Goal: Task Accomplishment & Management: Use online tool/utility

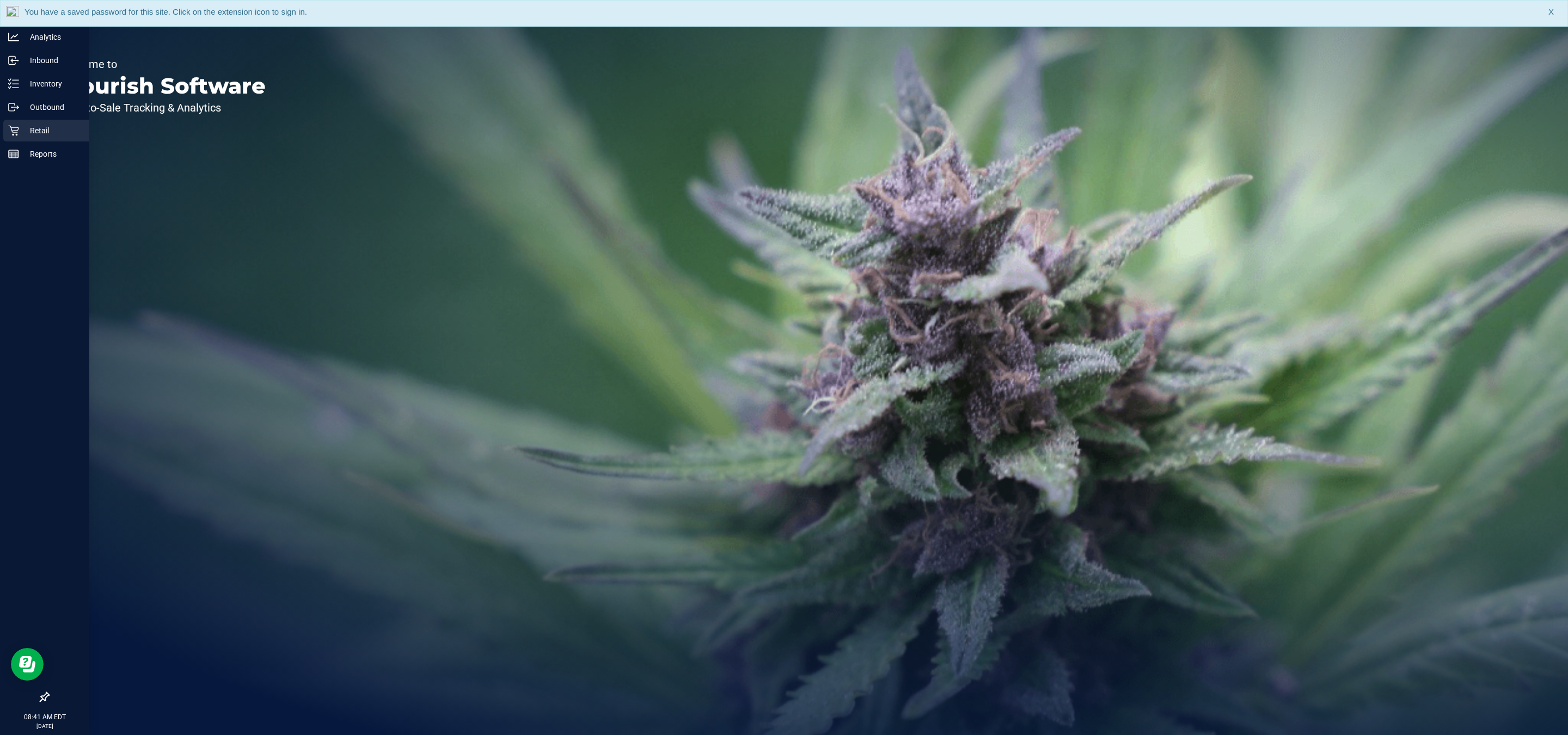
click at [15, 130] on icon at bounding box center [14, 131] width 11 height 11
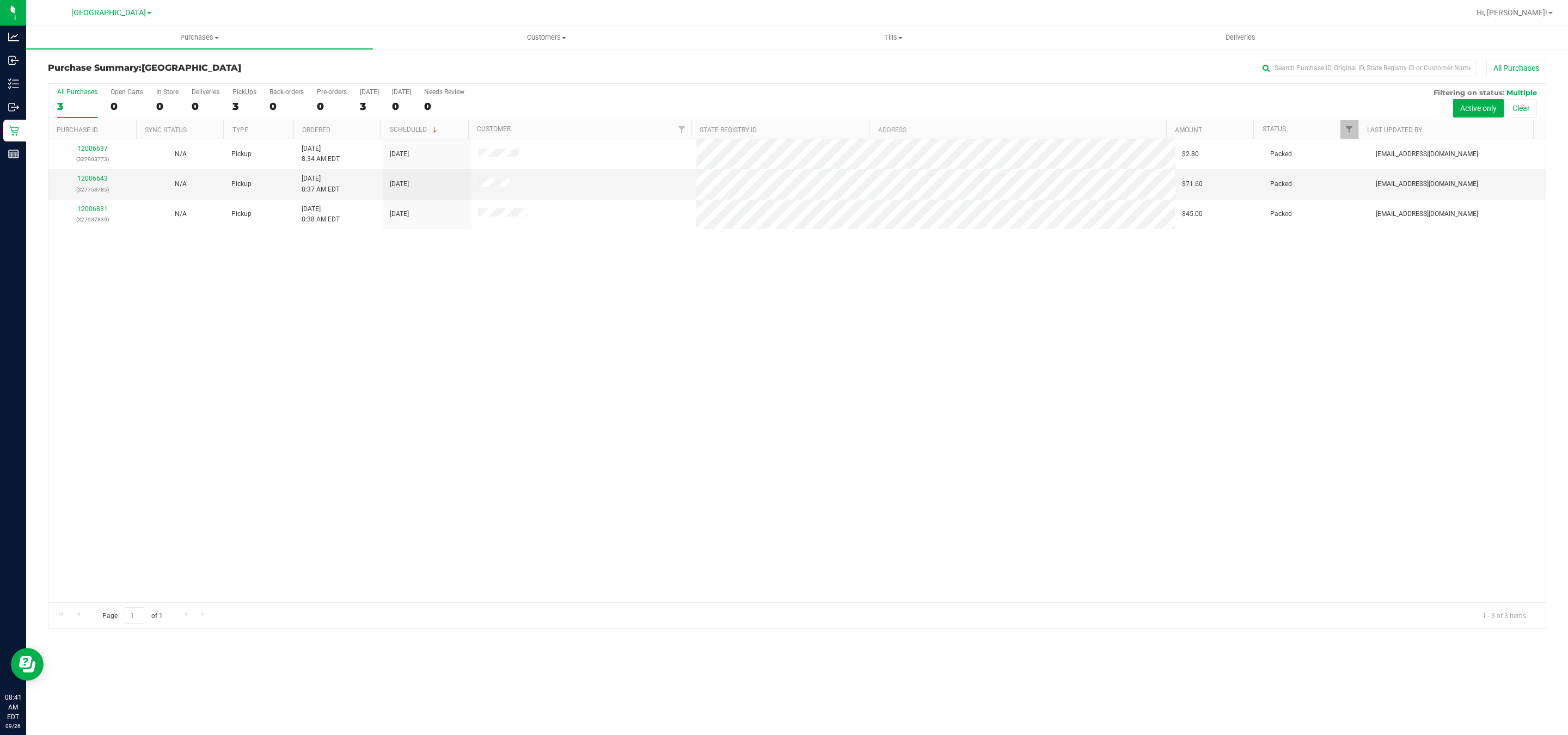
click at [765, 475] on div "12006637 (327903773) N/A Pickup [DATE] 8:34 AM EDT 9/26/2025 $2.80 Packed [EMAI…" at bounding box center [797, 371] width 1497 height 463
click at [1527, 17] on link "Hi, [PERSON_NAME]!" at bounding box center [1515, 13] width 85 height 12
click at [1253, 256] on div "12006637 (327903773) N/A Pickup [DATE] 8:34 AM EDT 9/26/2025 $2.80 Packed [EMAI…" at bounding box center [797, 371] width 1497 height 463
click at [83, 14] on span "[GEOGRAPHIC_DATA]" at bounding box center [109, 13] width 74 height 10
click at [126, 53] on link "Ft. Lauderdale WC" at bounding box center [111, 53] width 159 height 15
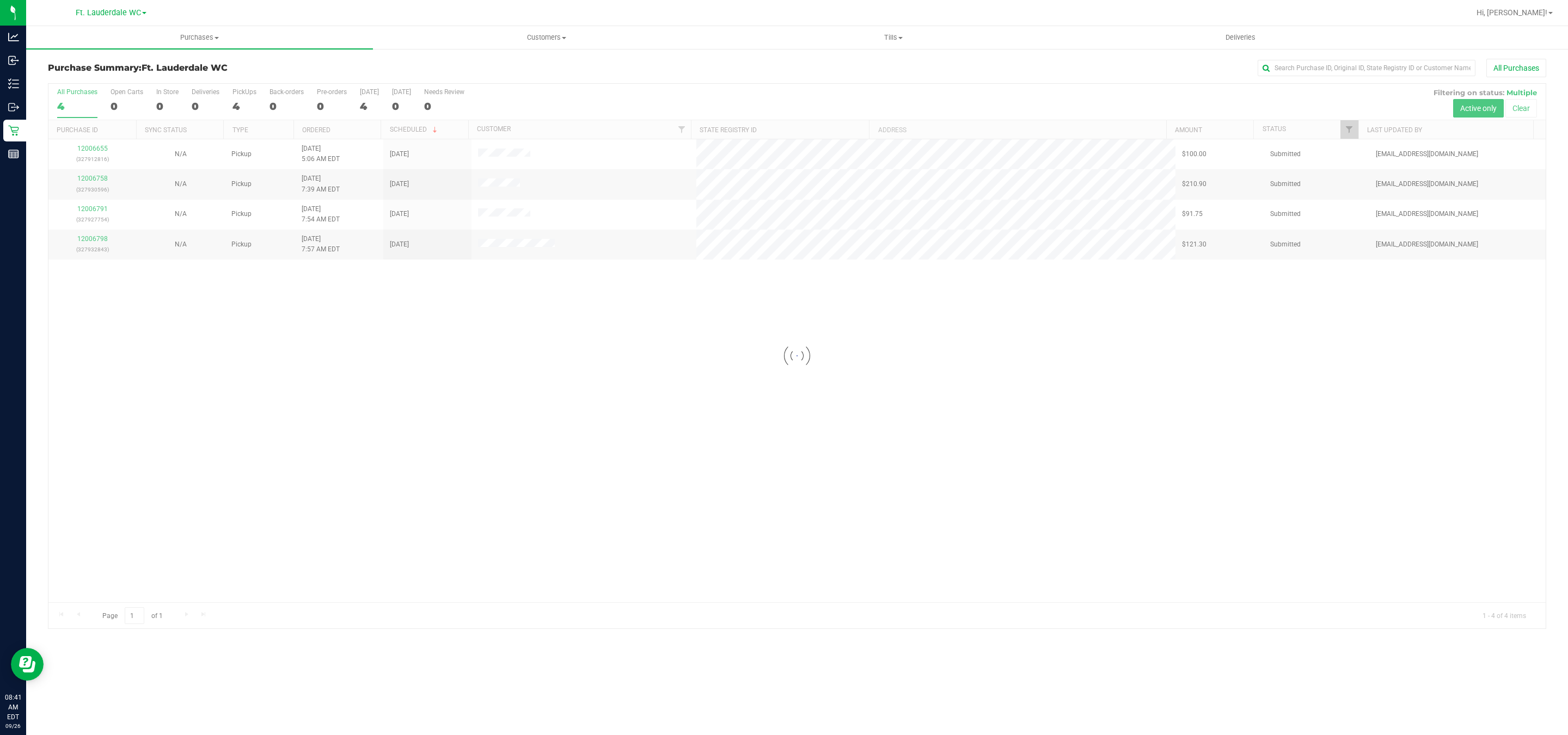
click at [832, 450] on div at bounding box center [797, 355] width 1497 height 545
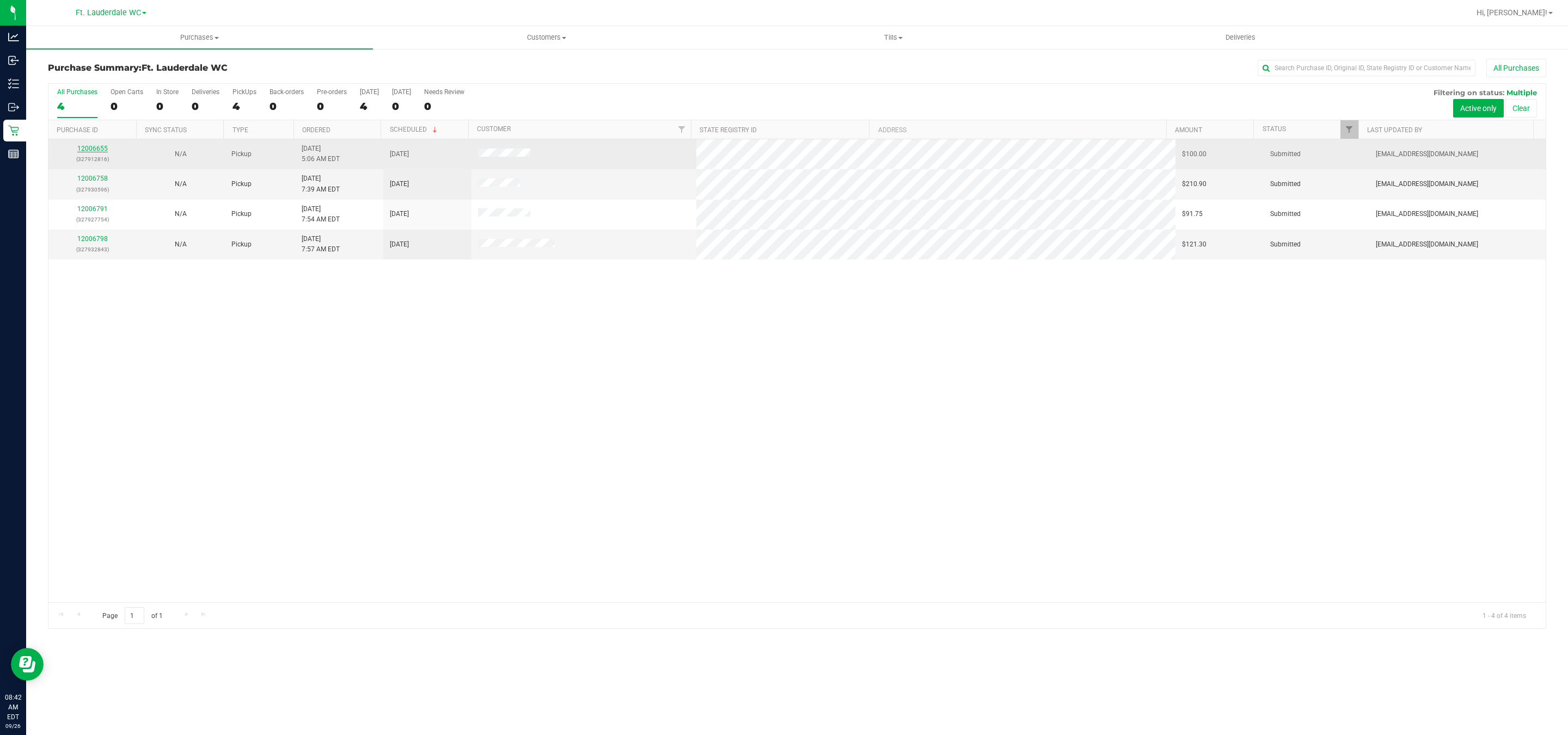
click at [97, 152] on link "12006655" at bounding box center [92, 149] width 31 height 7
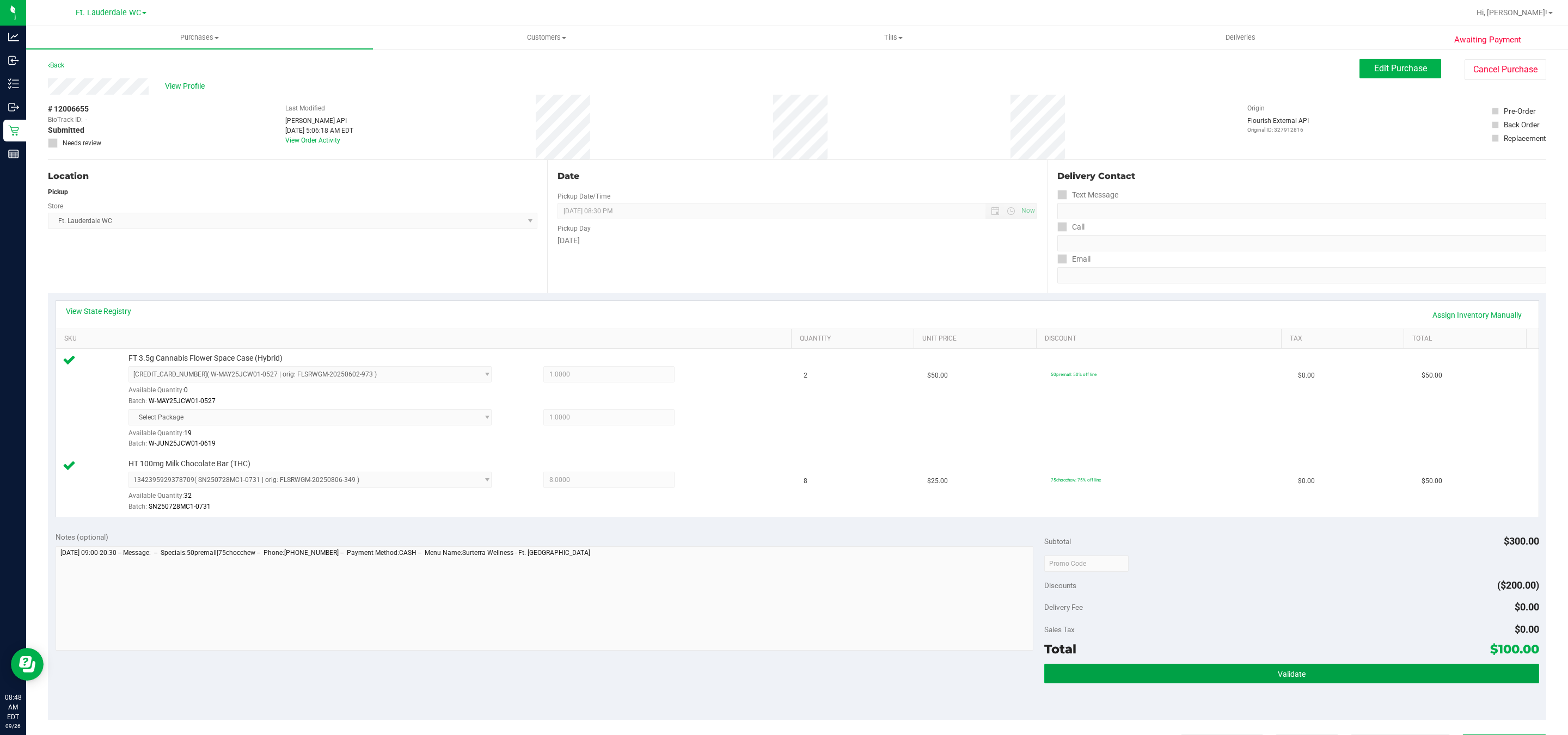
click at [1223, 672] on button "Validate" at bounding box center [1291, 674] width 494 height 20
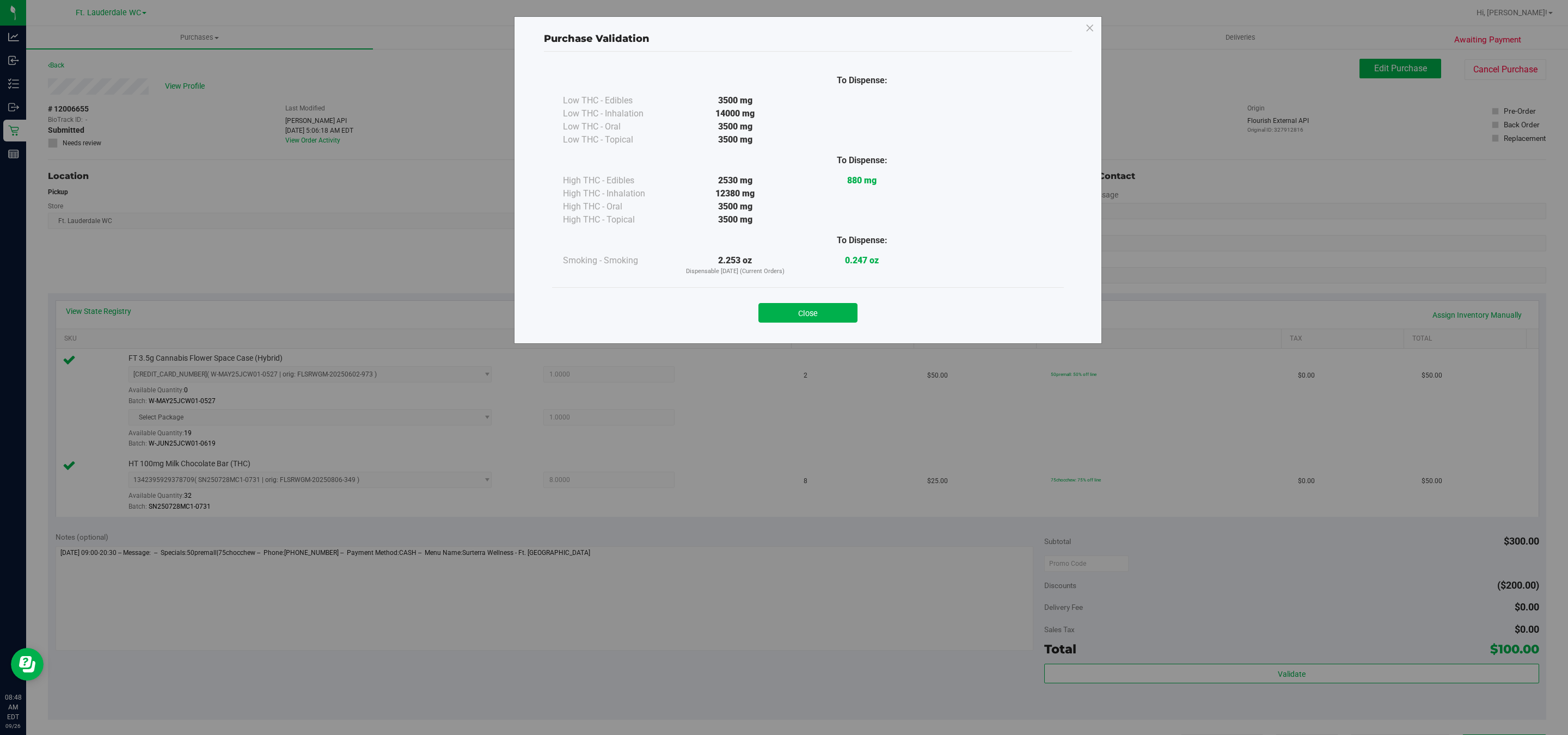
click at [803, 299] on div "Close" at bounding box center [808, 310] width 496 height 27
drag, startPoint x: 855, startPoint y: 312, endPoint x: 848, endPoint y: 312, distance: 7.0
click at [852, 312] on button "Close" at bounding box center [808, 314] width 99 height 20
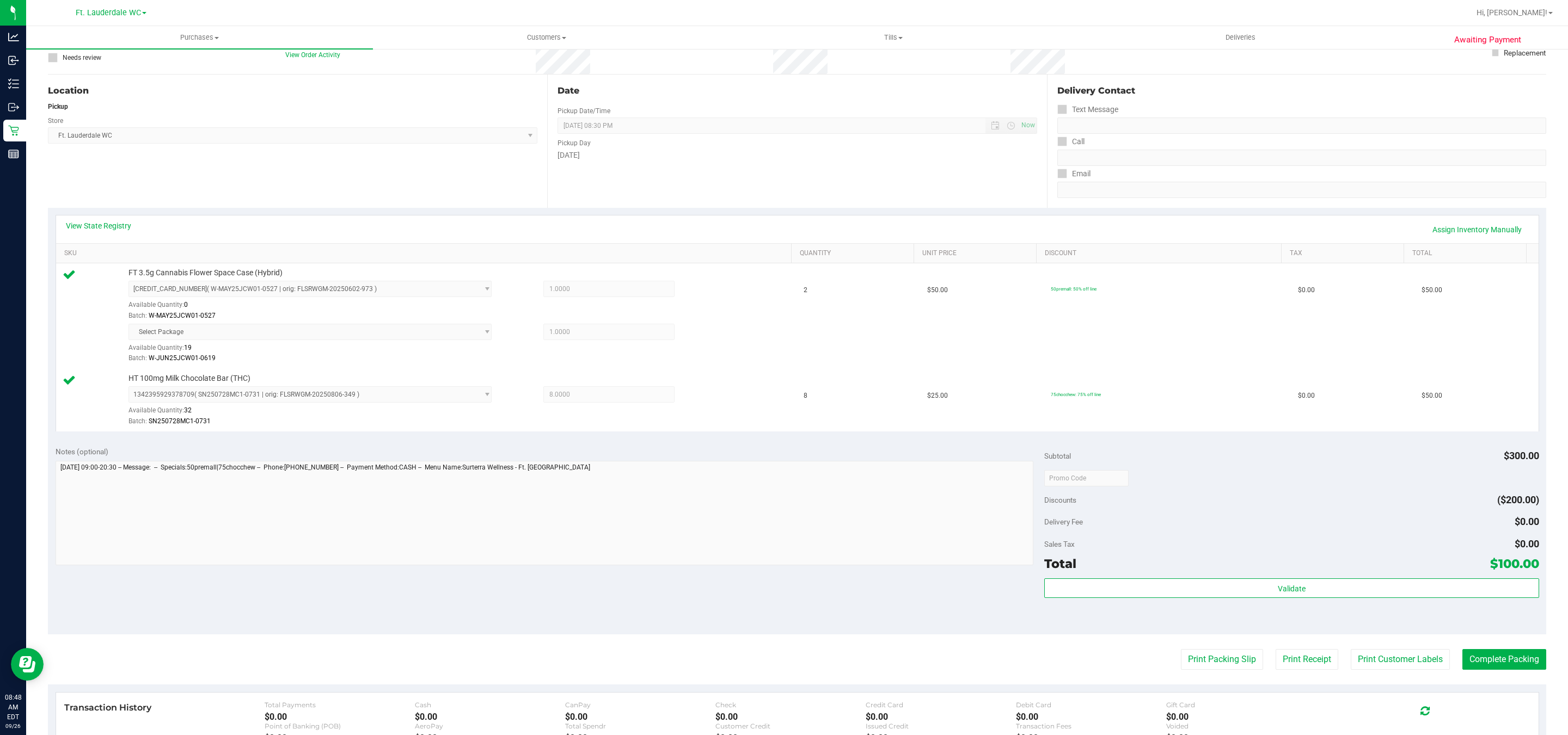
scroll to position [163, 0]
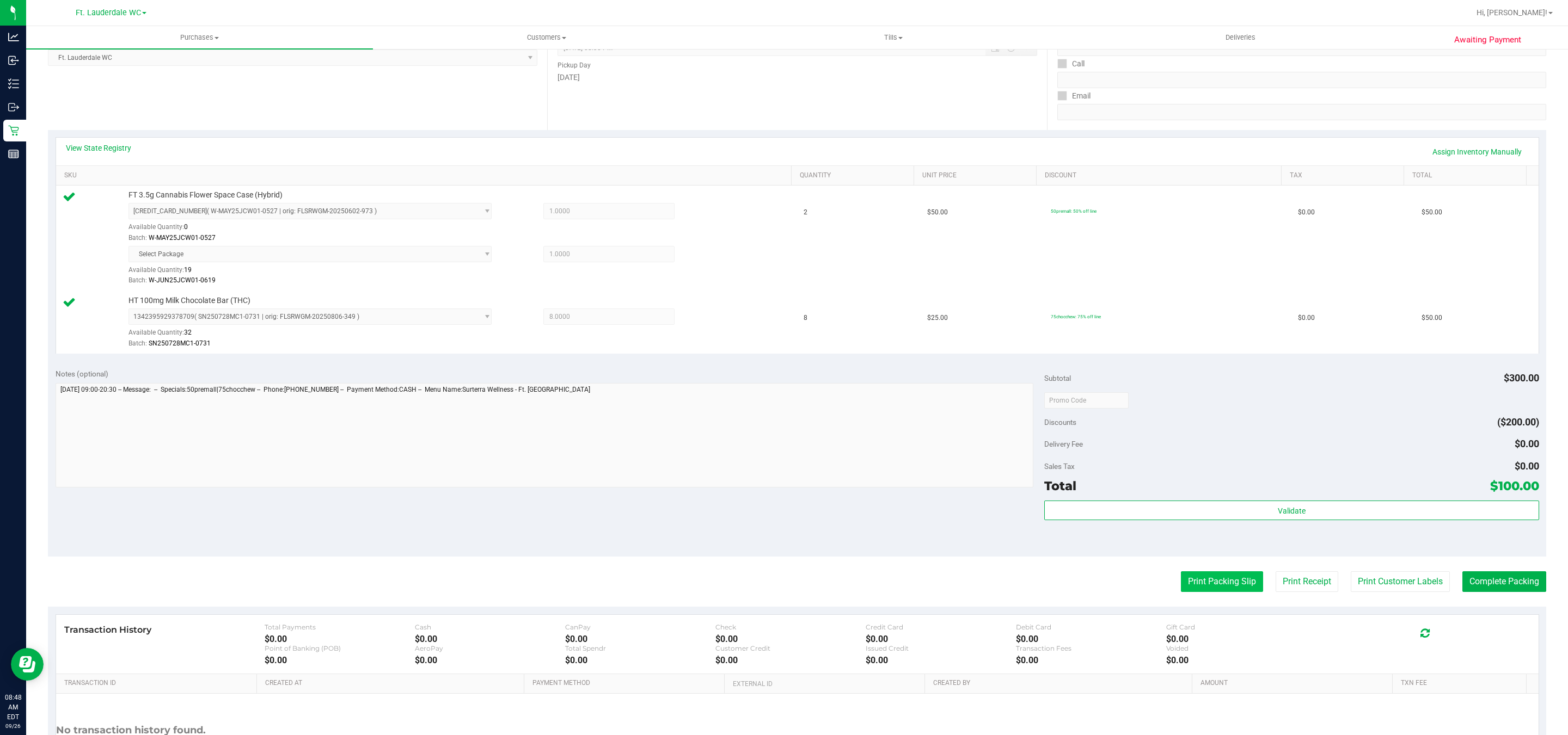
click at [1220, 585] on button "Print Packing Slip" at bounding box center [1222, 582] width 82 height 21
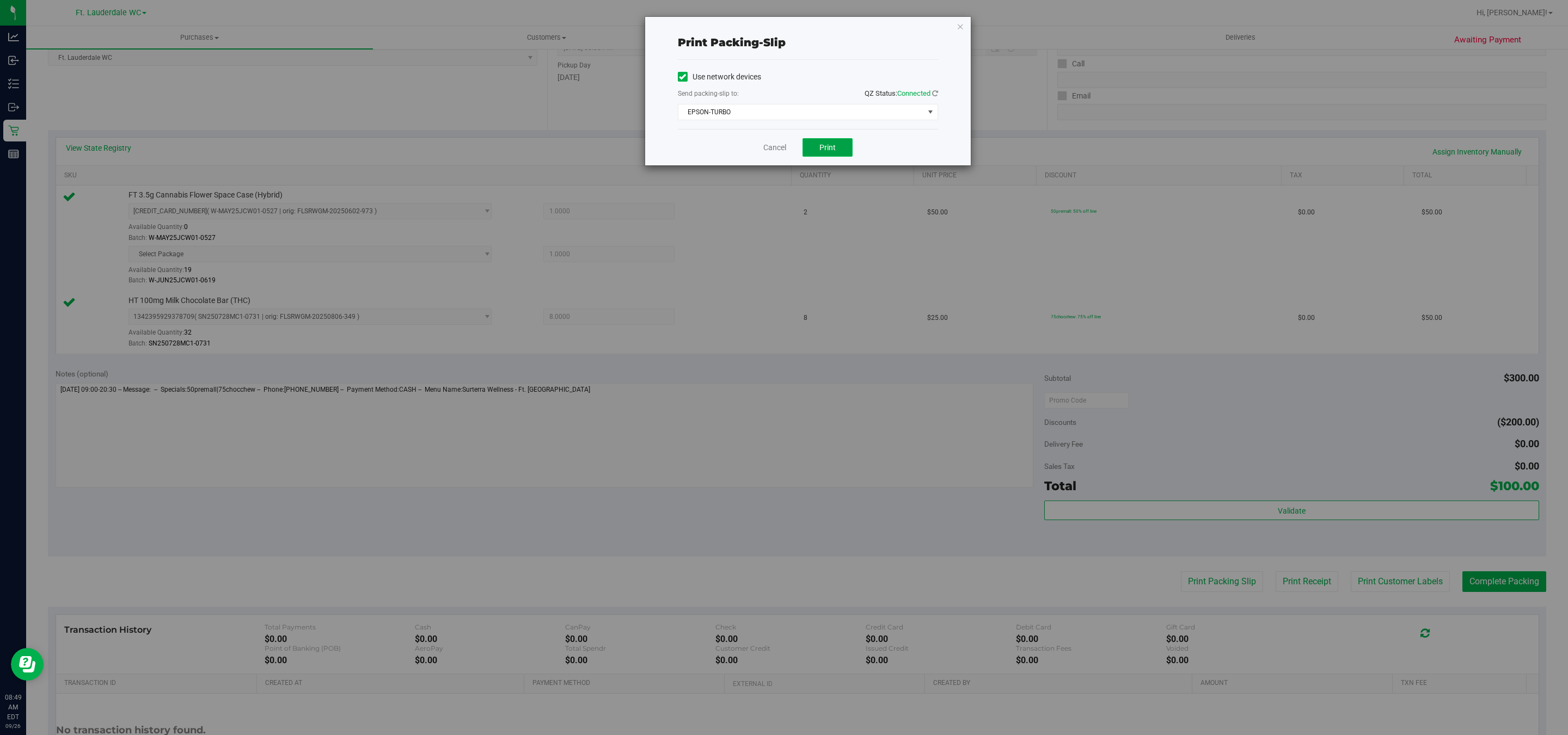
click at [811, 142] on button "Print" at bounding box center [827, 148] width 50 height 18
click at [779, 152] on link "Cancel" at bounding box center [774, 148] width 23 height 12
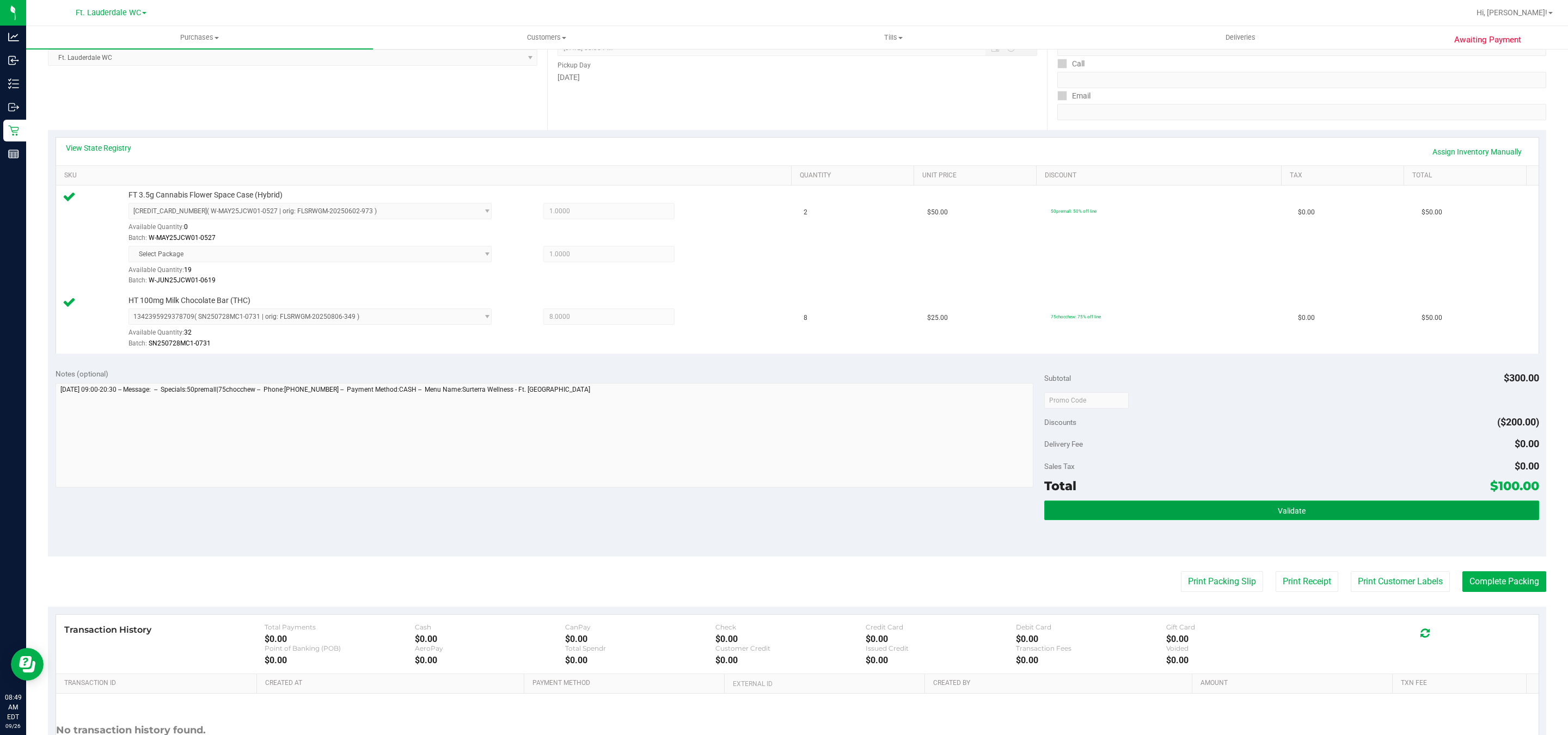
click at [1302, 518] on button "Validate" at bounding box center [1291, 511] width 494 height 20
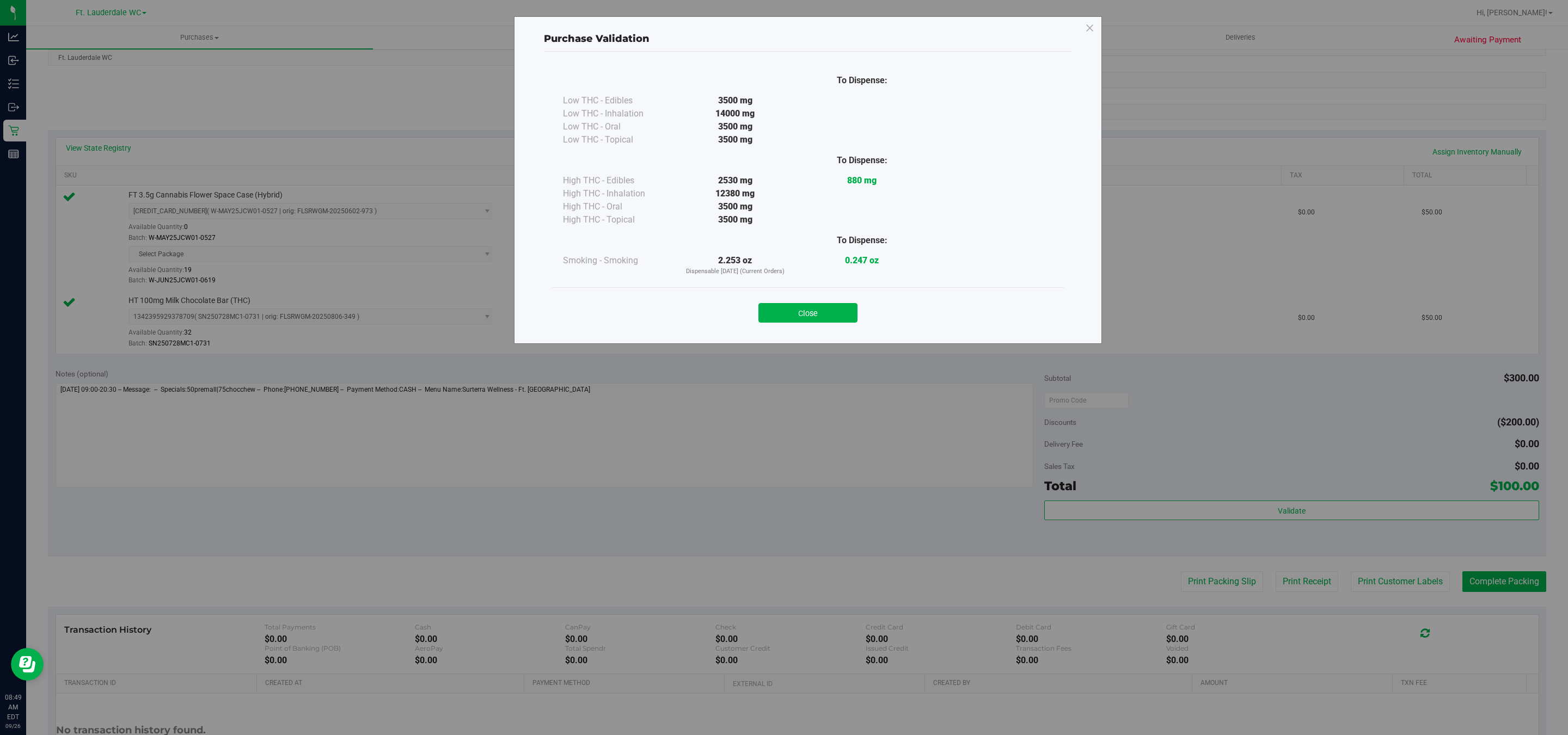
click at [821, 303] on div "Close" at bounding box center [808, 310] width 496 height 27
click at [791, 313] on button "Close" at bounding box center [808, 314] width 99 height 20
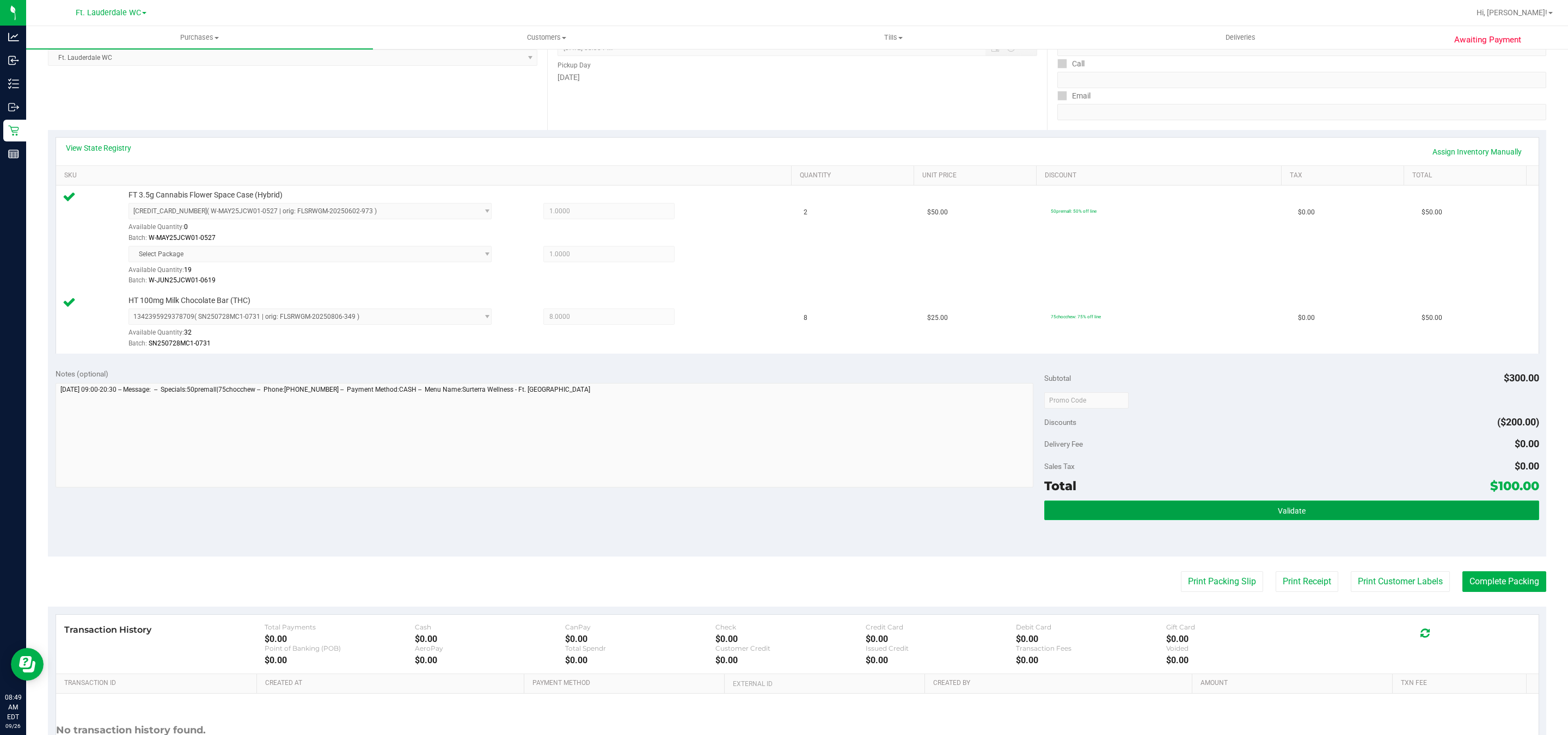
click at [1437, 507] on button "Validate" at bounding box center [1291, 511] width 494 height 20
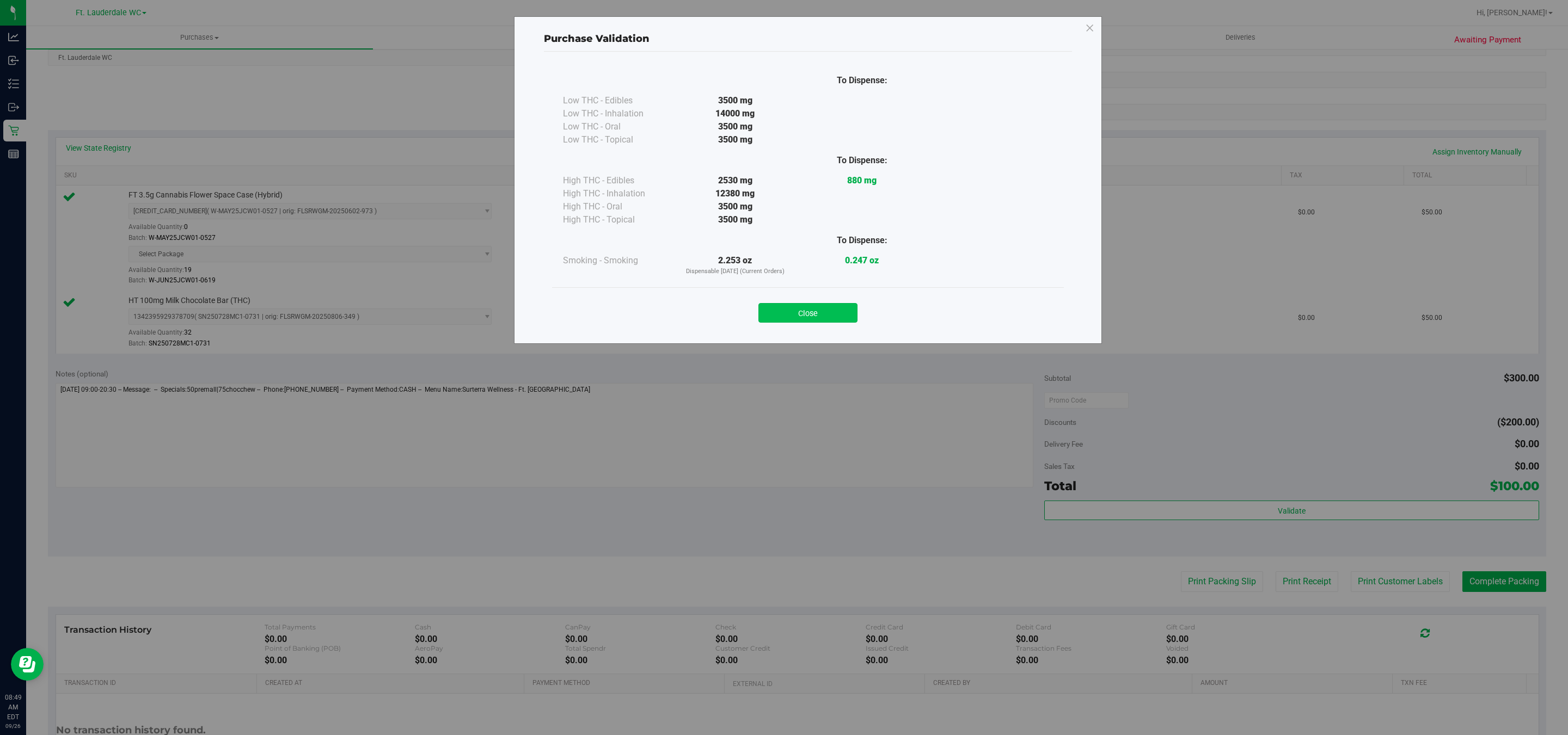
click at [792, 305] on button "Close" at bounding box center [808, 314] width 99 height 20
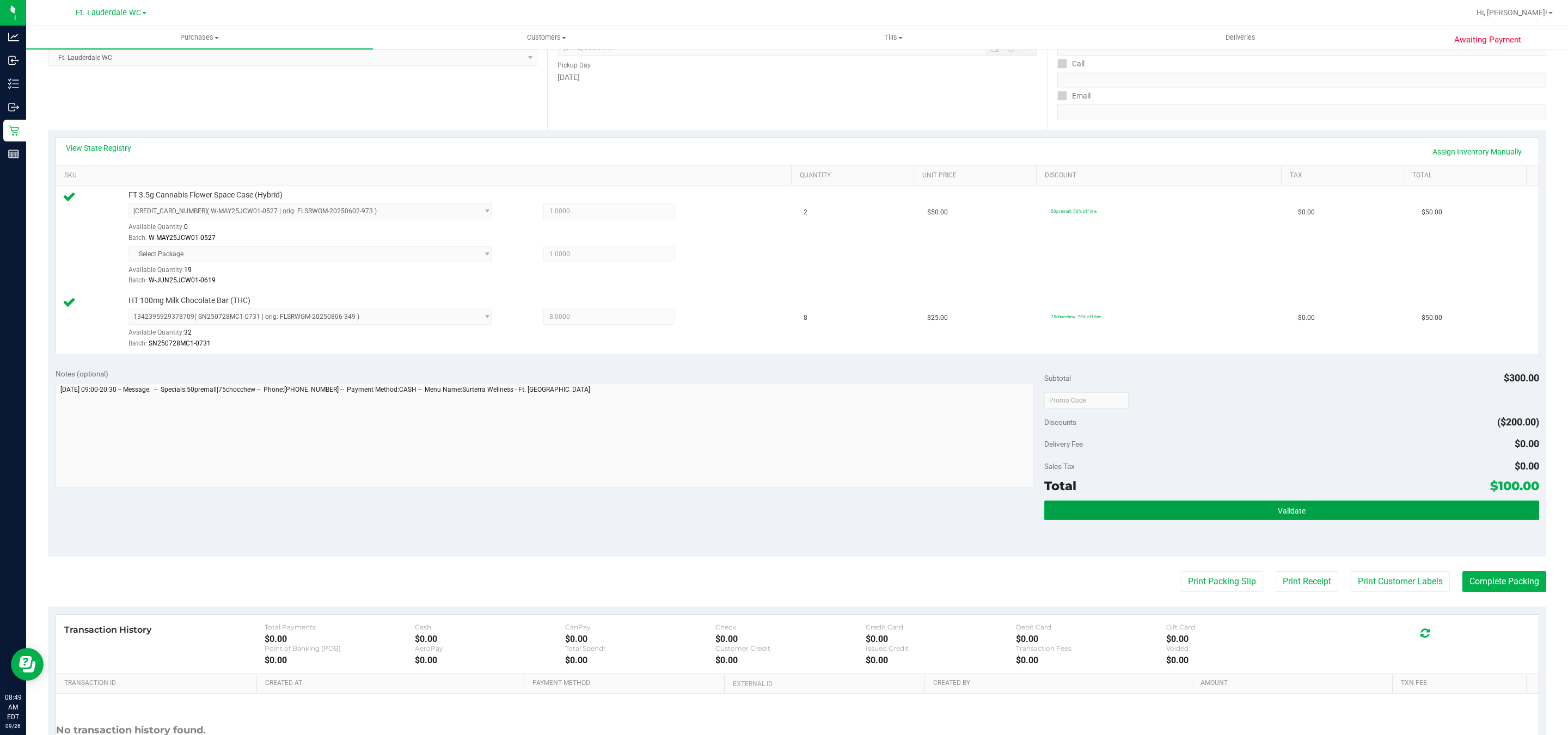
click at [1323, 504] on button "Validate" at bounding box center [1291, 511] width 494 height 20
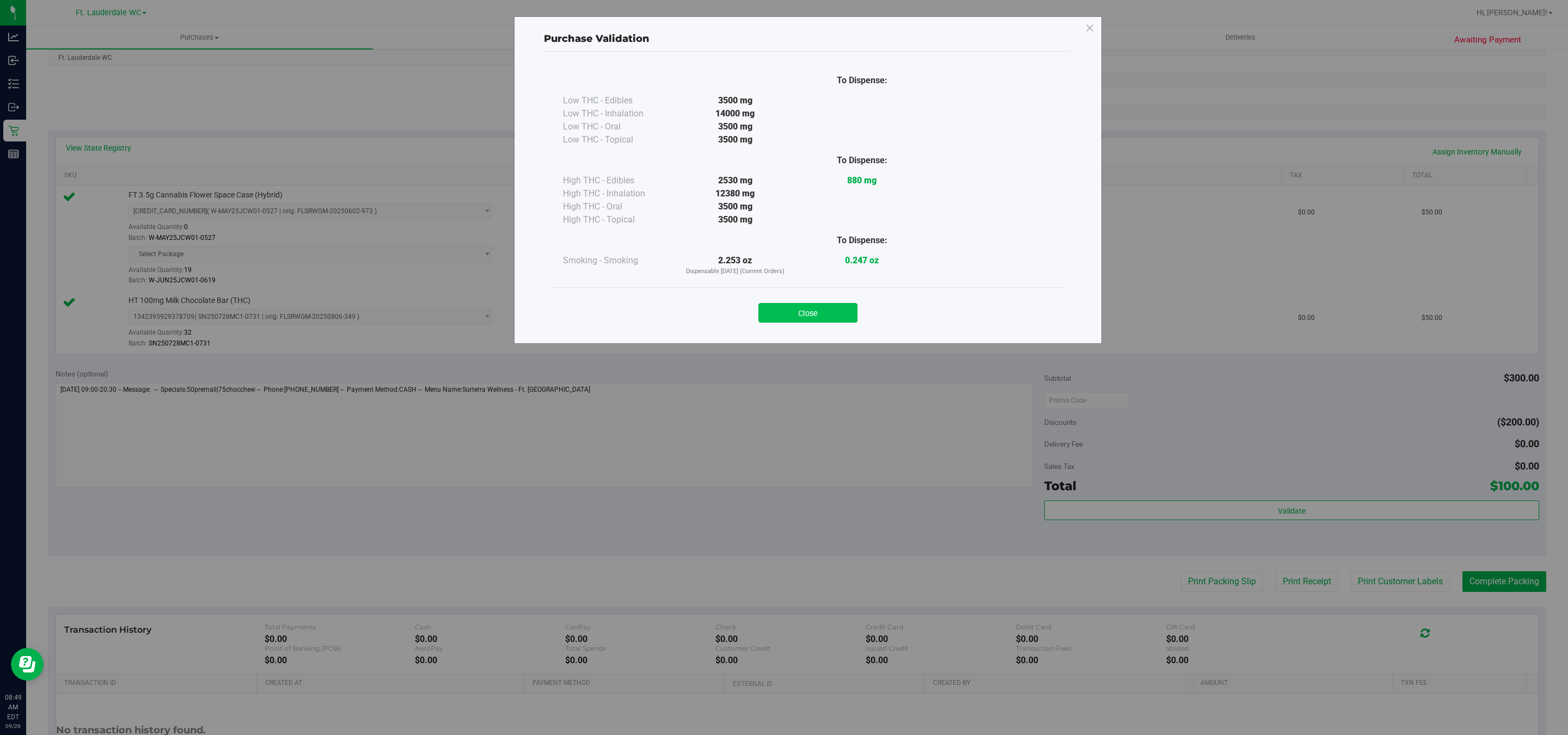
click at [820, 315] on button "Close" at bounding box center [808, 314] width 99 height 20
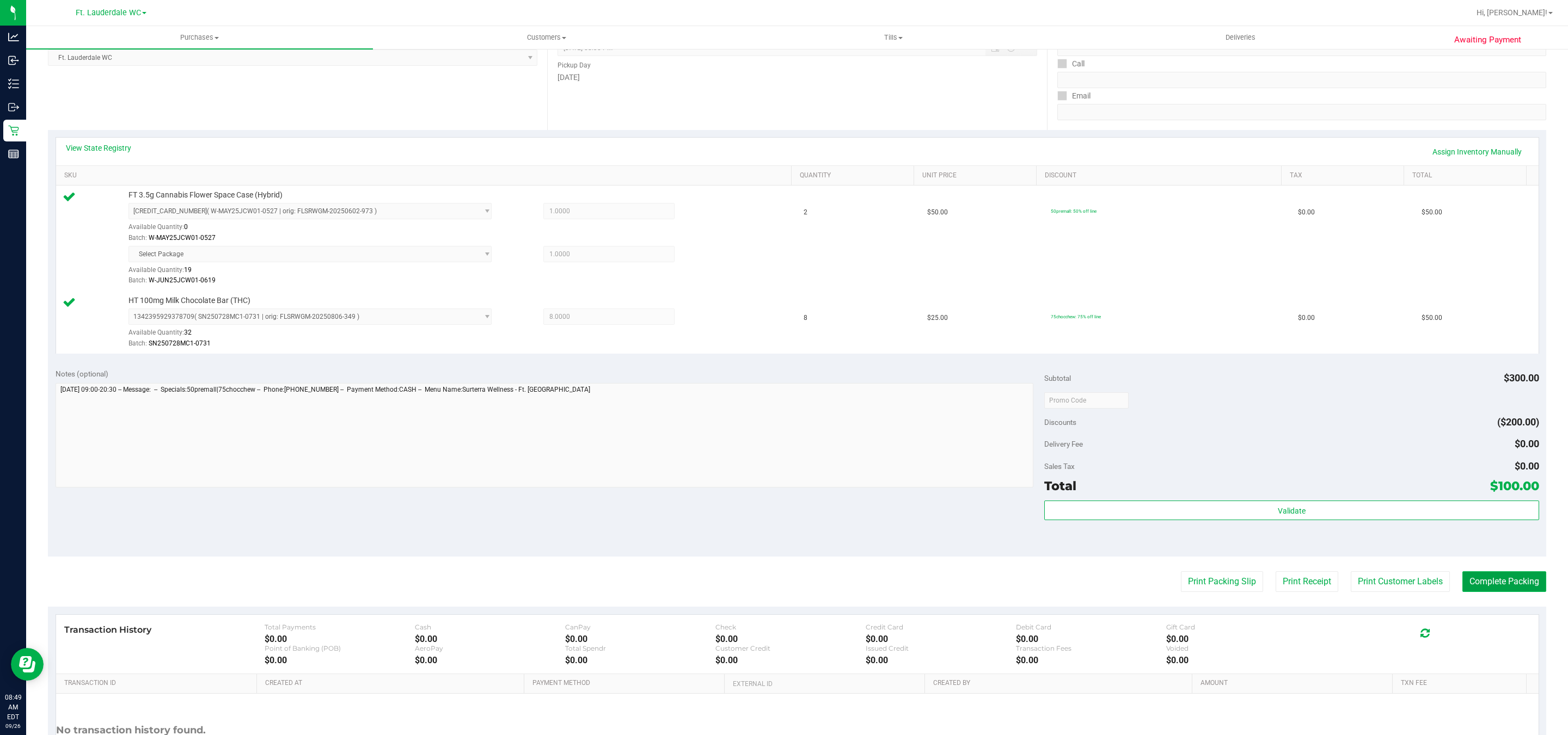
click at [1522, 585] on button "Complete Packing" at bounding box center [1504, 582] width 83 height 21
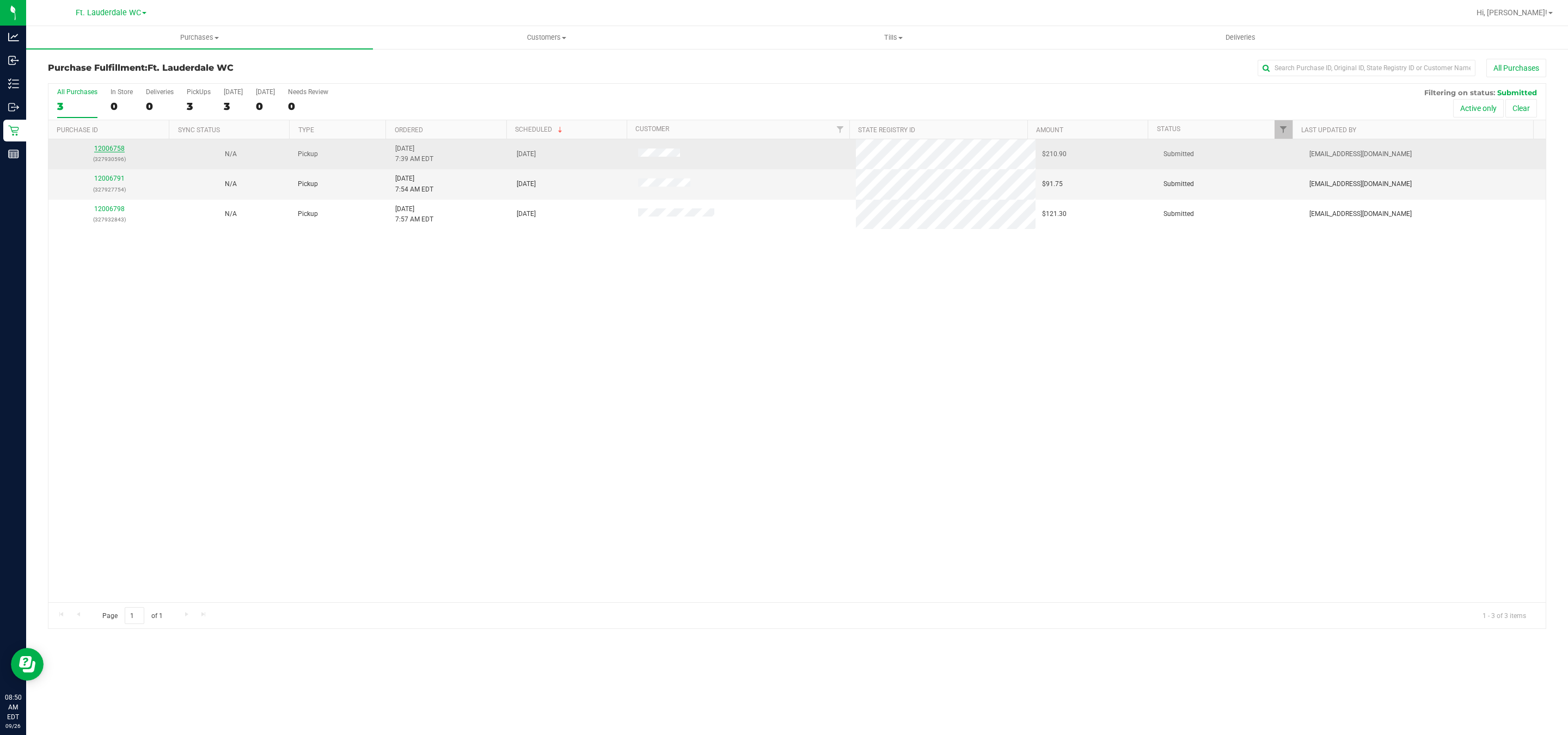
click at [108, 146] on link "12006758" at bounding box center [110, 149] width 31 height 7
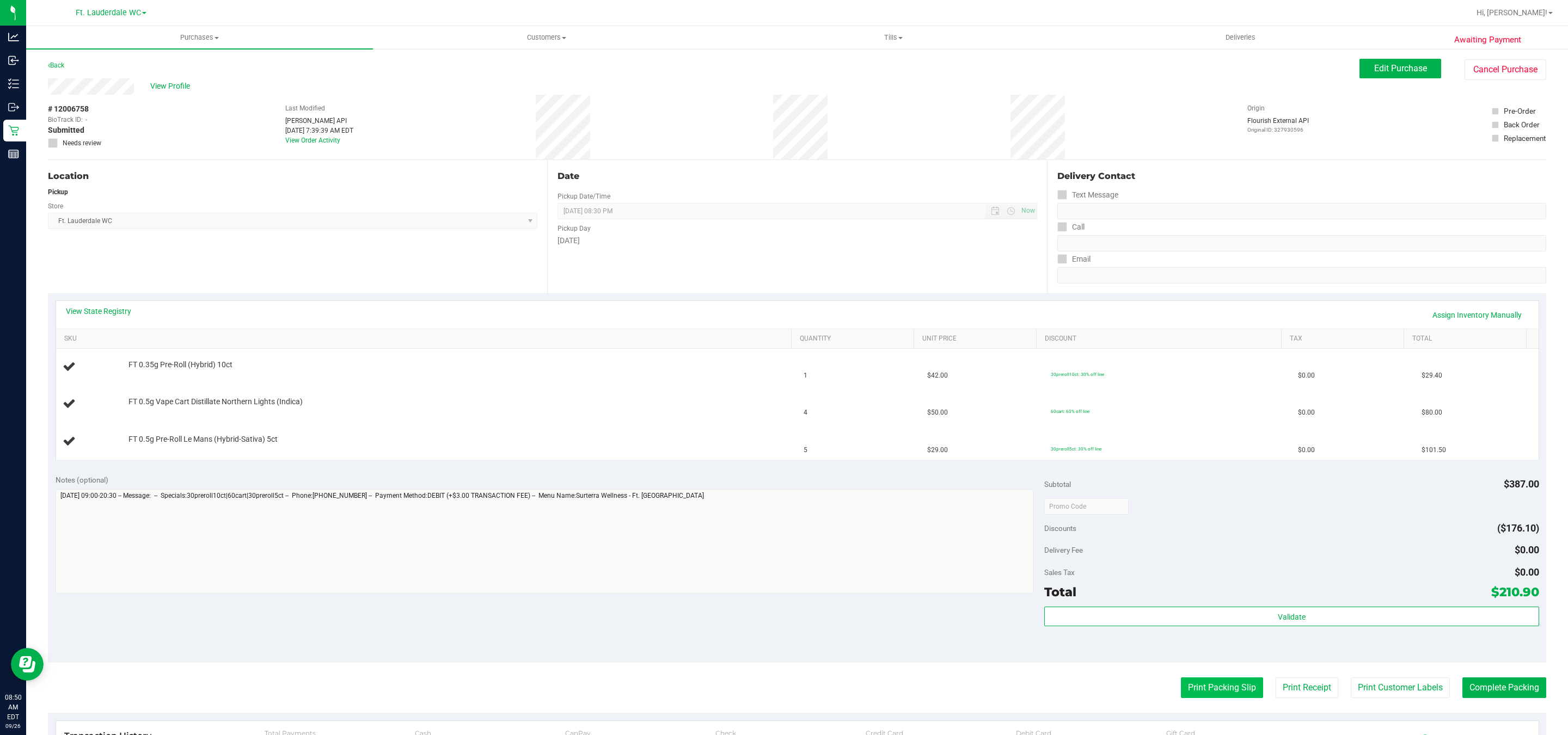
click at [1222, 685] on button "Print Packing Slip" at bounding box center [1222, 688] width 82 height 21
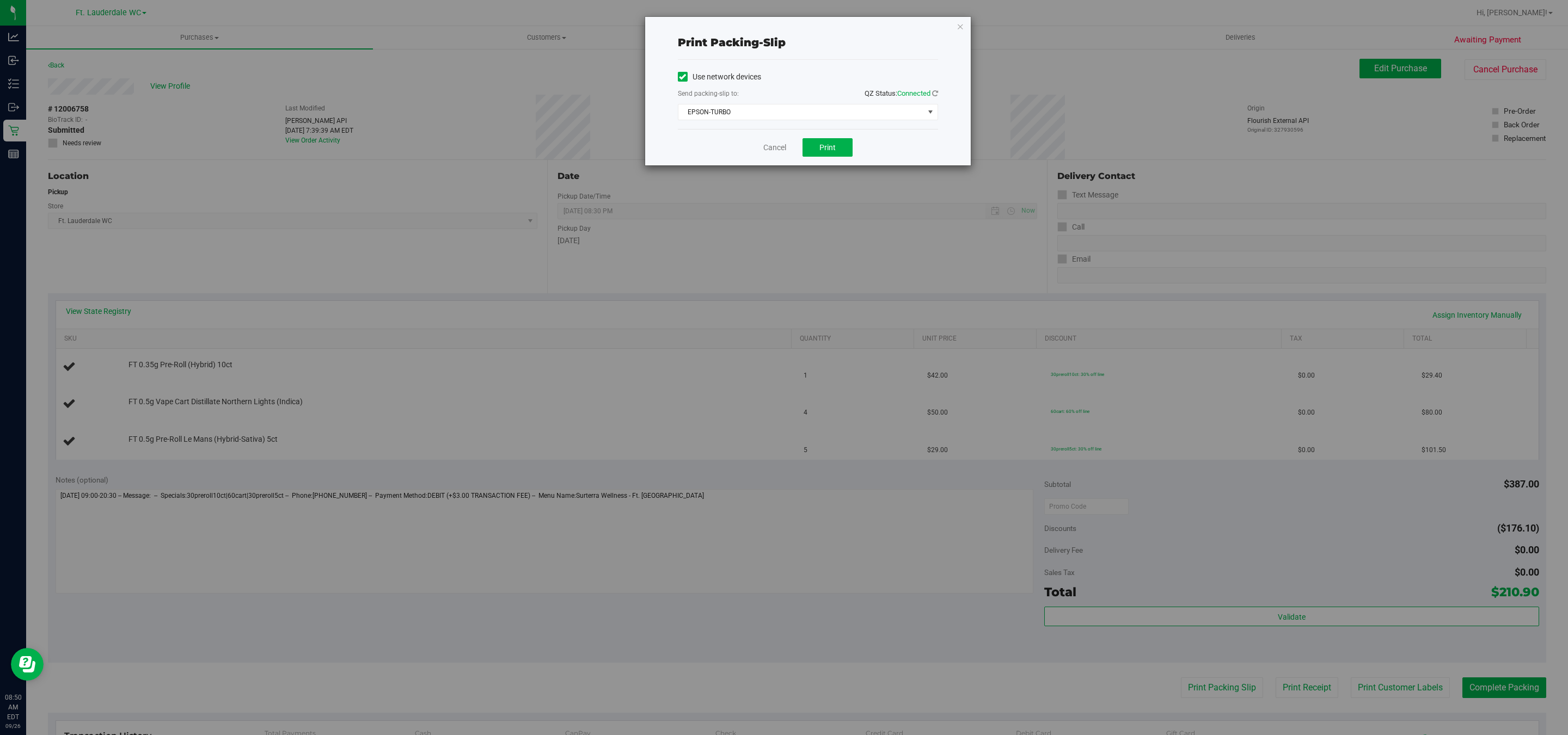
click at [812, 132] on div "Cancel Print" at bounding box center [808, 147] width 260 height 36
click at [818, 134] on div "Cancel Print" at bounding box center [808, 147] width 260 height 36
click at [833, 142] on button "Print" at bounding box center [827, 148] width 50 height 18
click at [769, 142] on div "Cancel Print" at bounding box center [808, 147] width 260 height 36
click at [776, 149] on link "Cancel" at bounding box center [774, 148] width 23 height 12
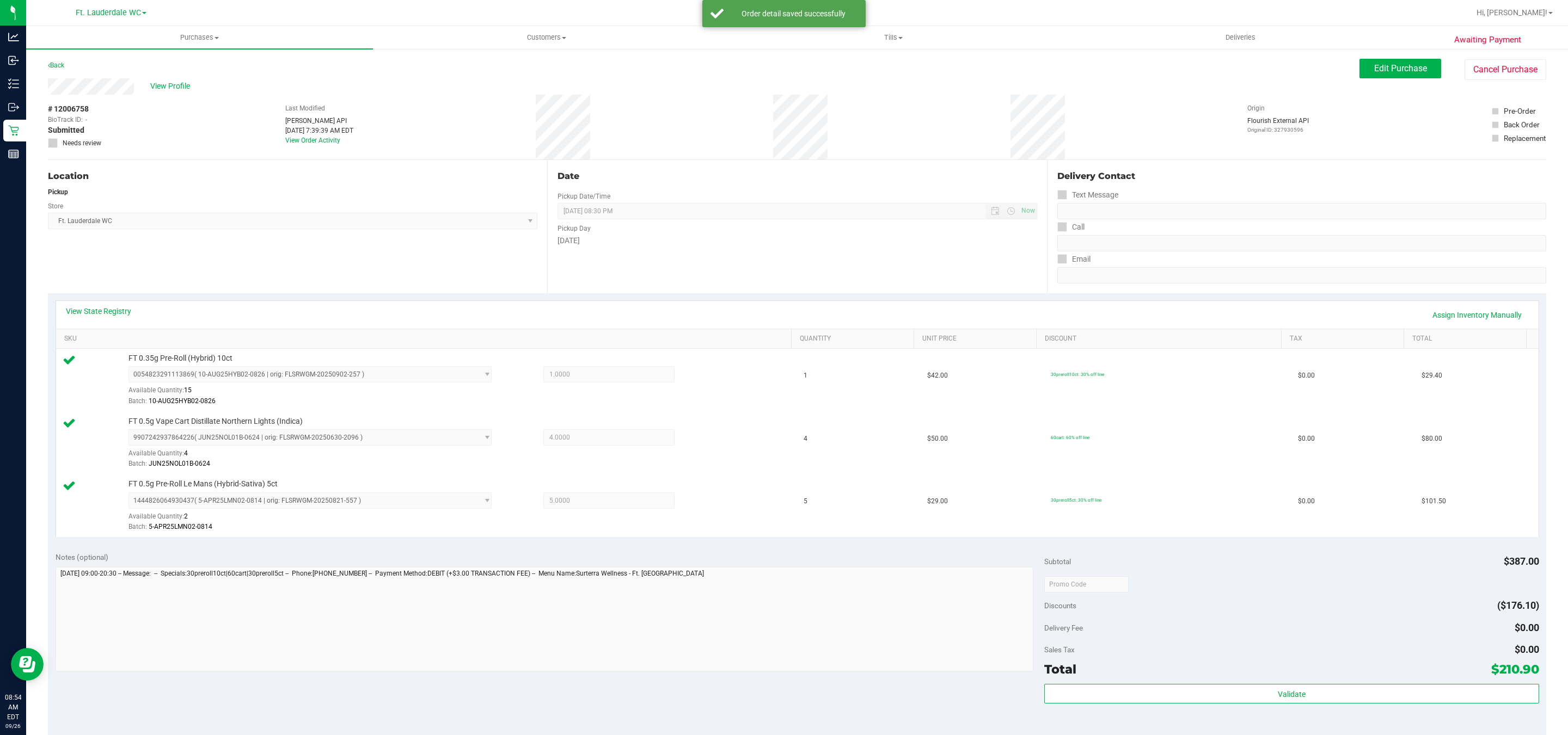
click at [1365, 677] on div "Total $210.90" at bounding box center [1291, 670] width 494 height 20
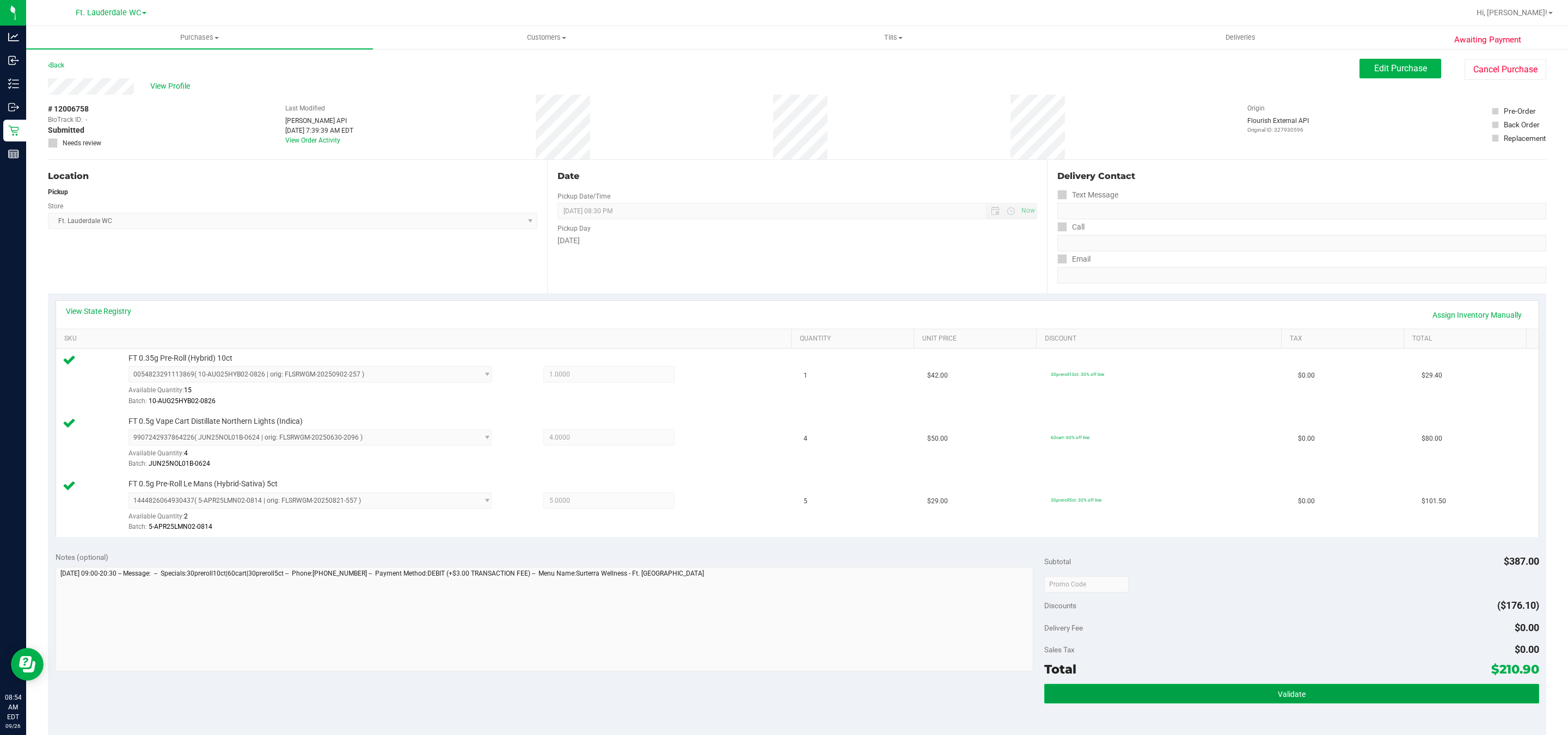
click at [1360, 692] on button "Validate" at bounding box center [1291, 694] width 494 height 20
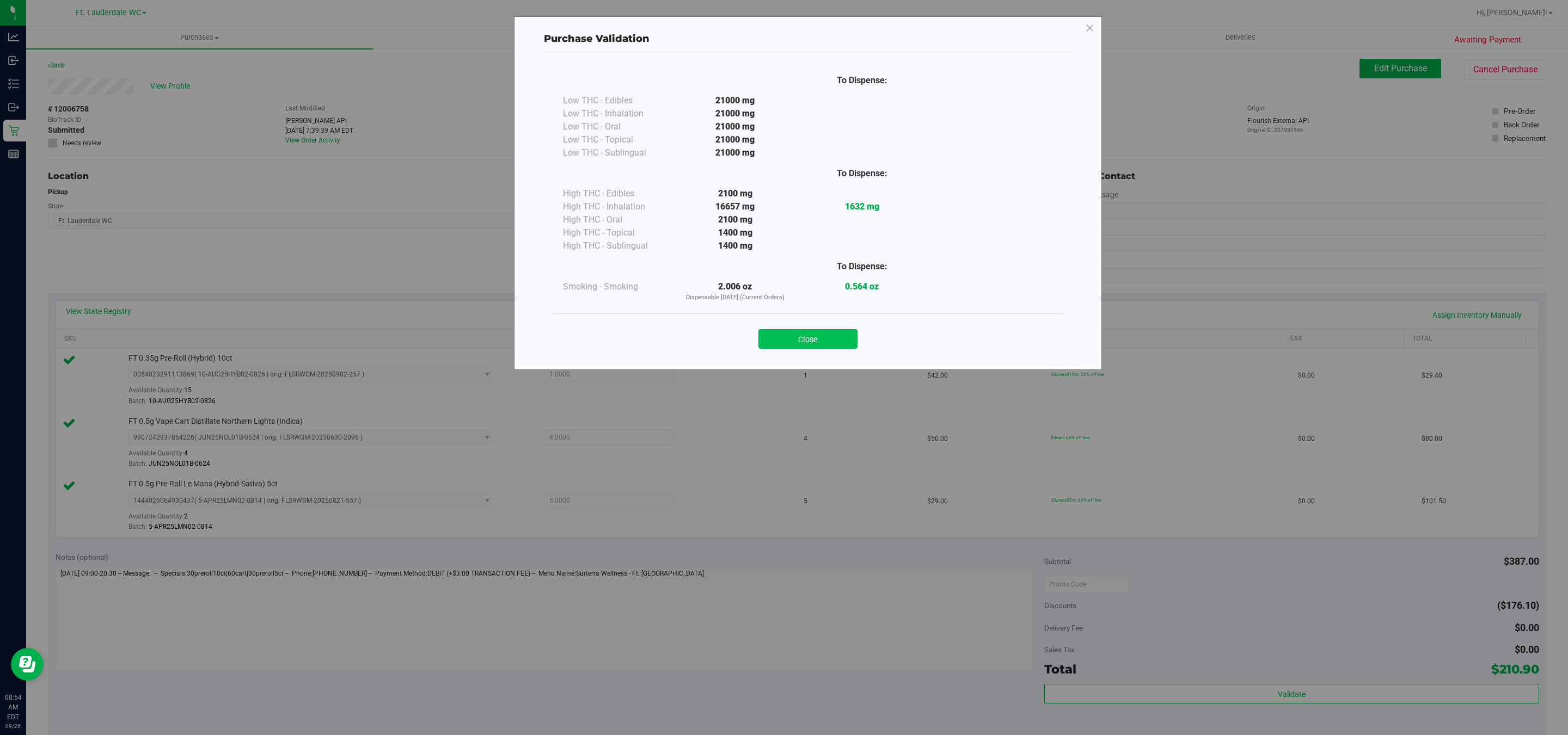
click at [828, 336] on button "Close" at bounding box center [808, 339] width 99 height 20
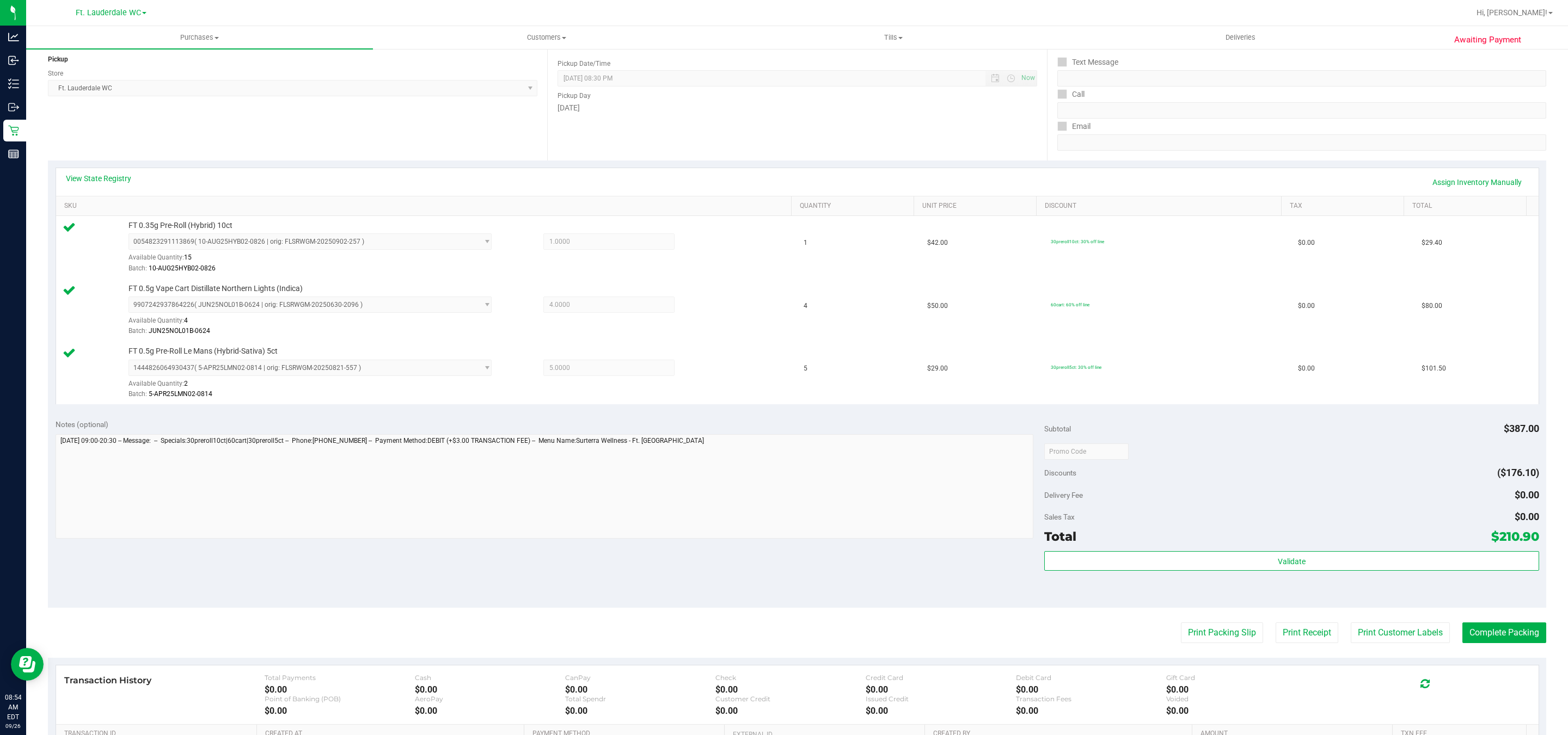
scroll to position [285, 0]
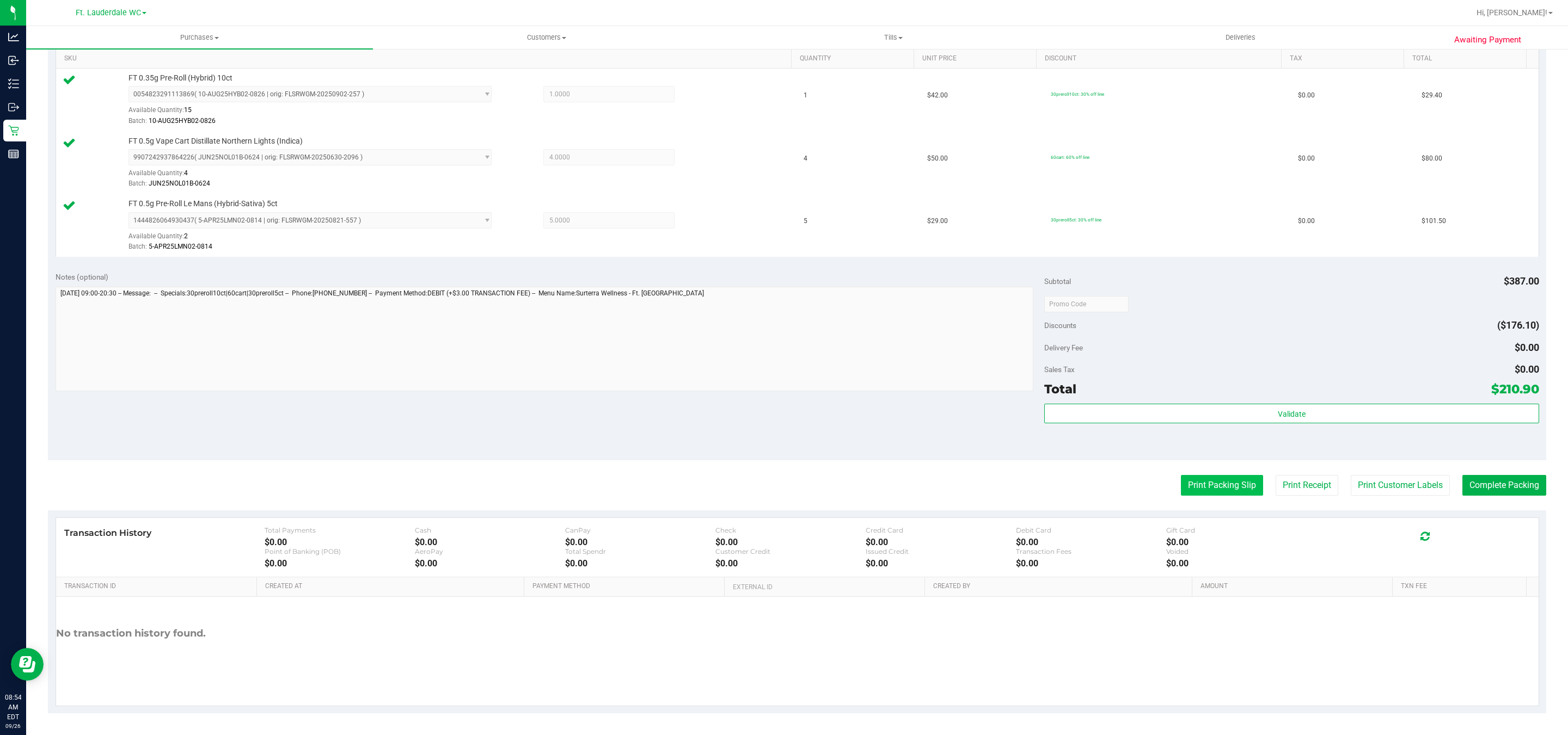
click at [1204, 477] on button "Print Packing Slip" at bounding box center [1222, 485] width 82 height 21
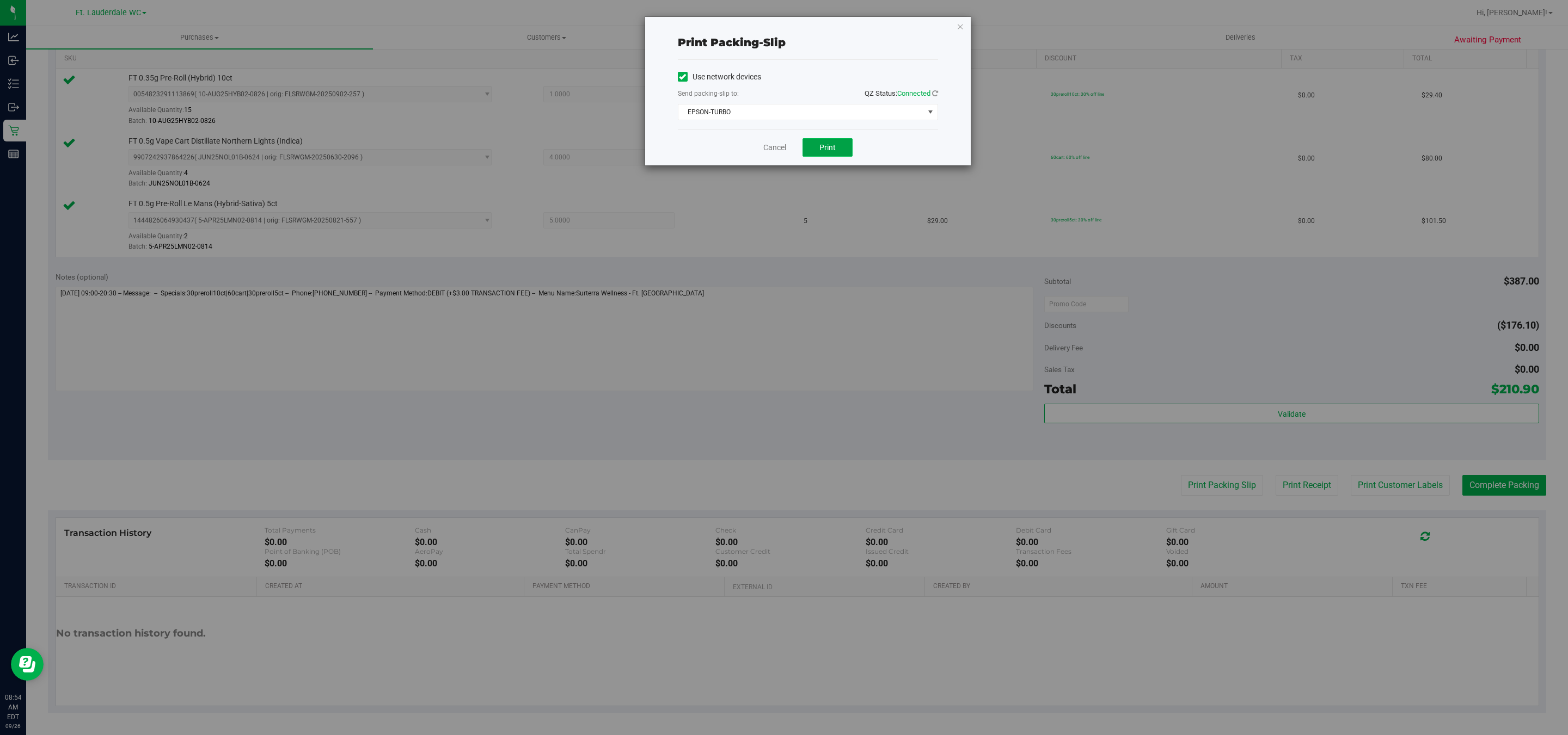
click at [817, 146] on button "Print" at bounding box center [827, 148] width 50 height 18
click at [779, 139] on div "Cancel Print" at bounding box center [808, 147] width 260 height 36
click at [778, 145] on link "Cancel" at bounding box center [774, 148] width 23 height 12
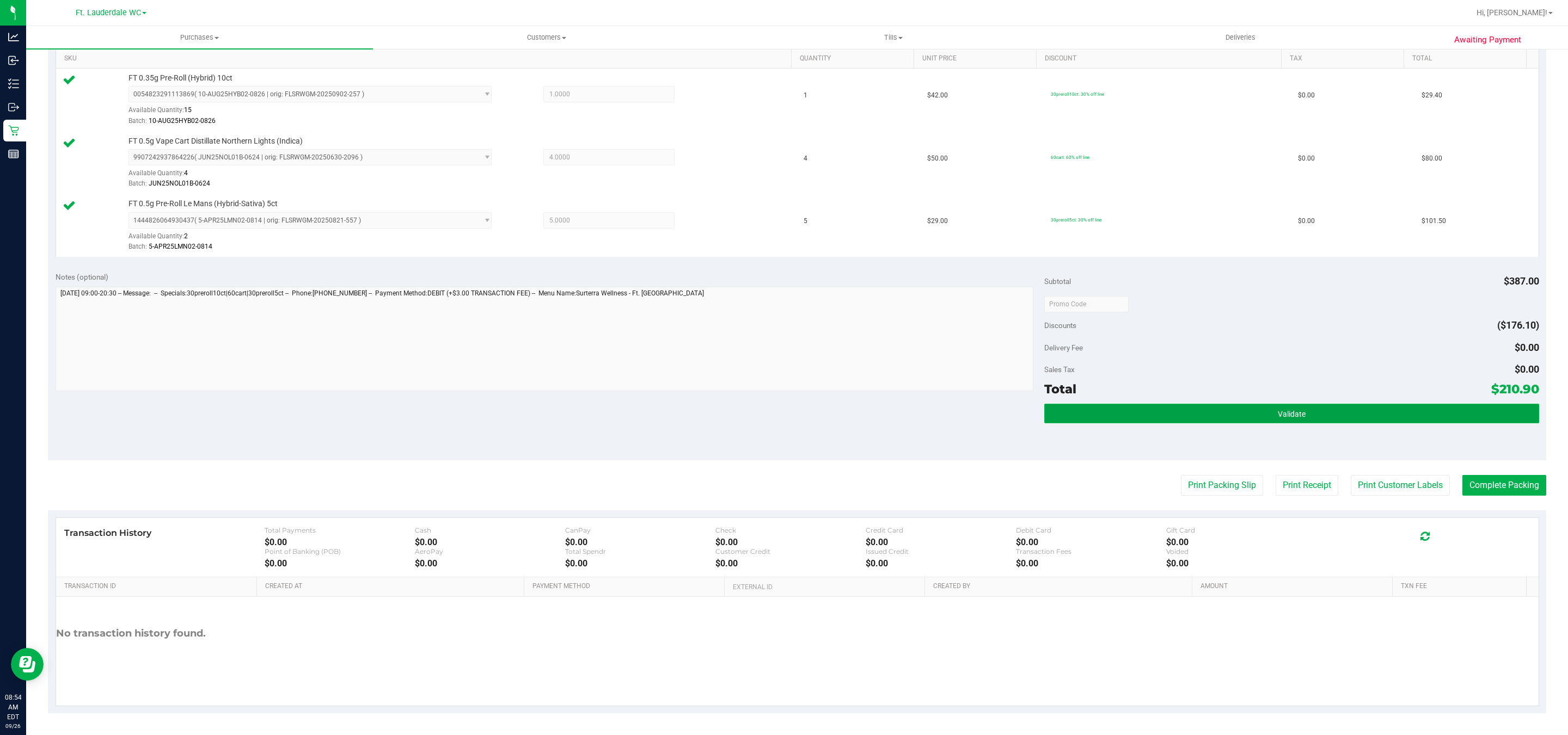
click at [1155, 413] on button "Validate" at bounding box center [1291, 414] width 494 height 20
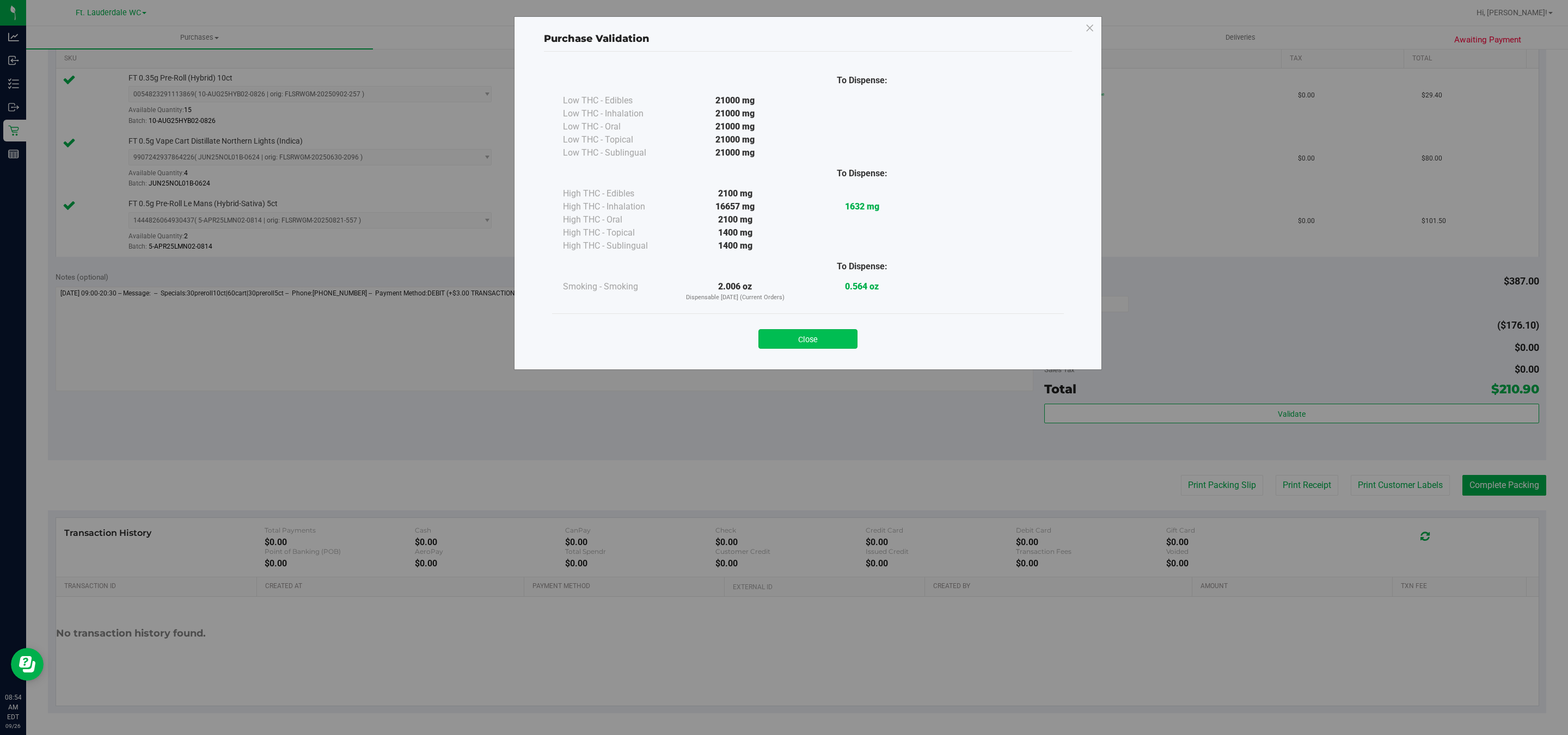
drag, startPoint x: 789, startPoint y: 326, endPoint x: 796, endPoint y: 330, distance: 8.1
click at [794, 329] on div "Close" at bounding box center [808, 336] width 496 height 27
click at [800, 332] on button "Close" at bounding box center [808, 339] width 99 height 20
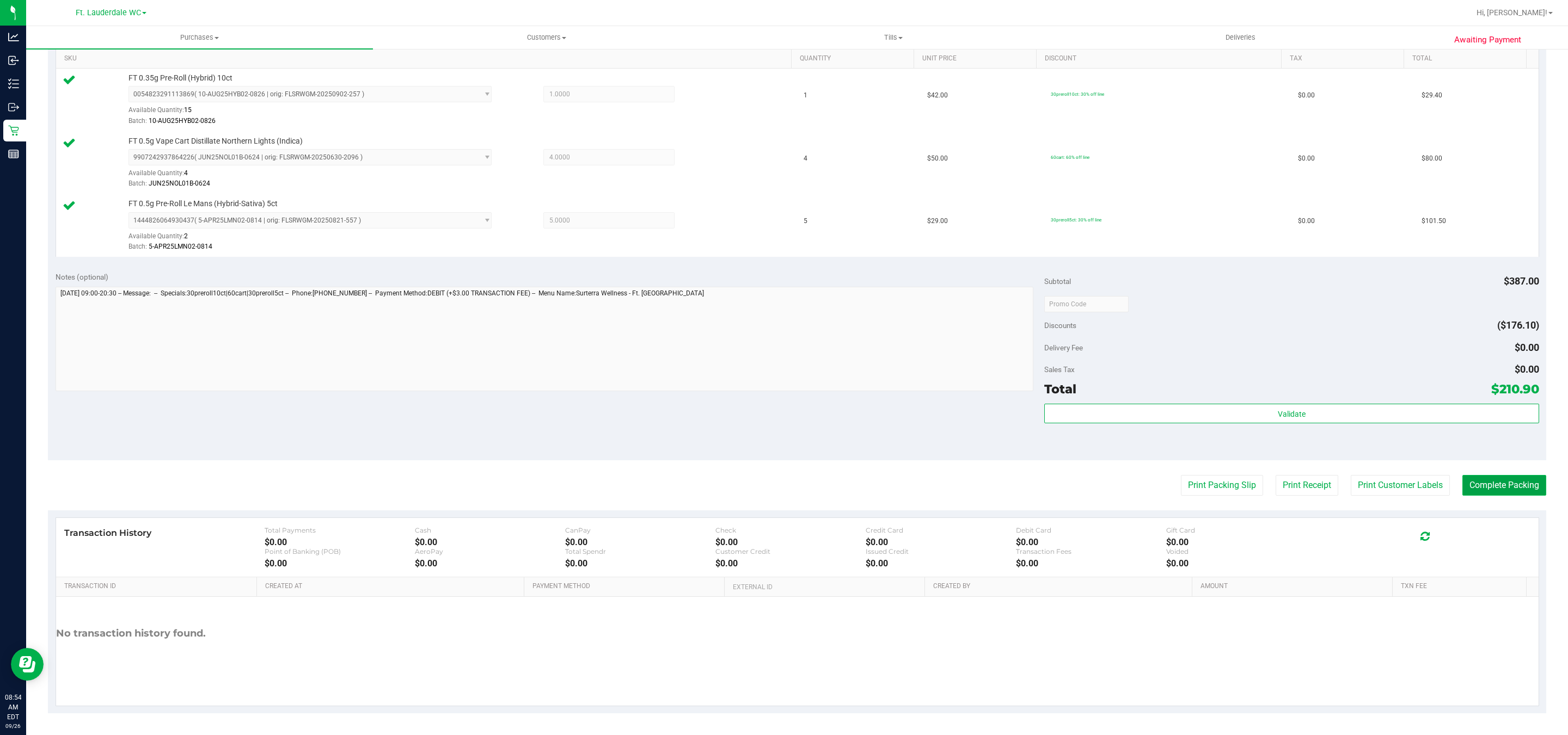
click at [1503, 483] on button "Complete Packing" at bounding box center [1504, 485] width 83 height 21
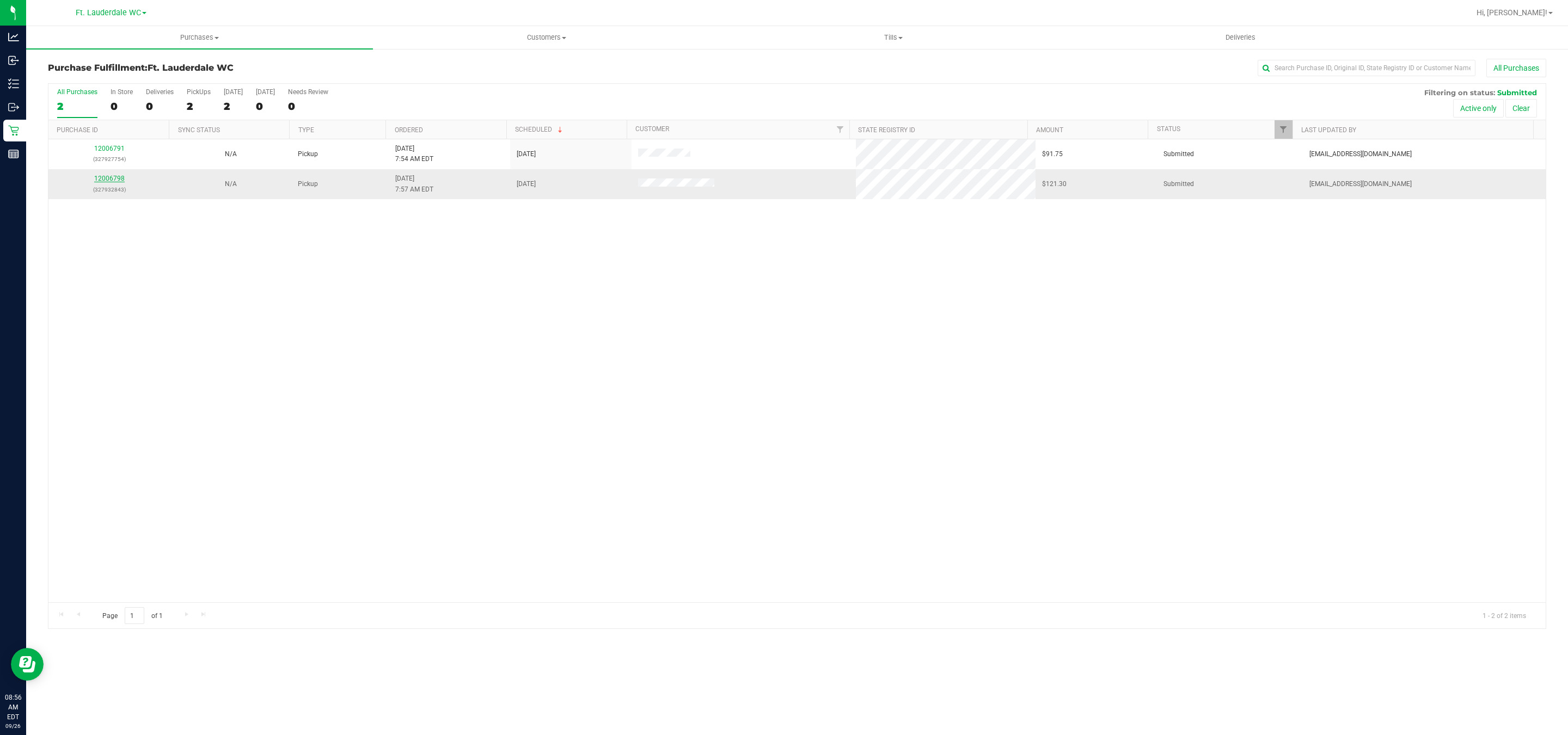
click at [111, 179] on link "12006798" at bounding box center [110, 179] width 31 height 7
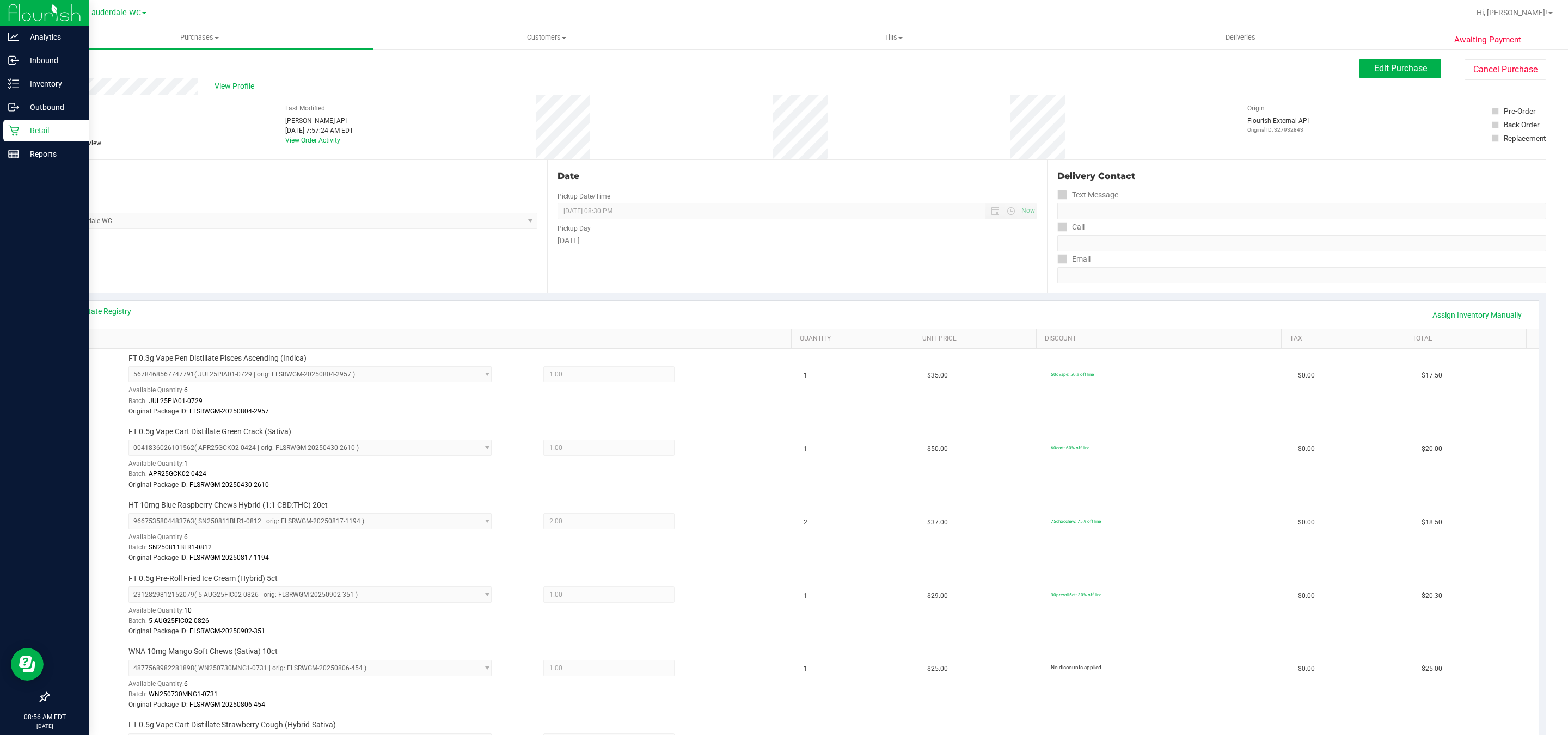
click at [30, 134] on p "Retail" at bounding box center [52, 131] width 65 height 13
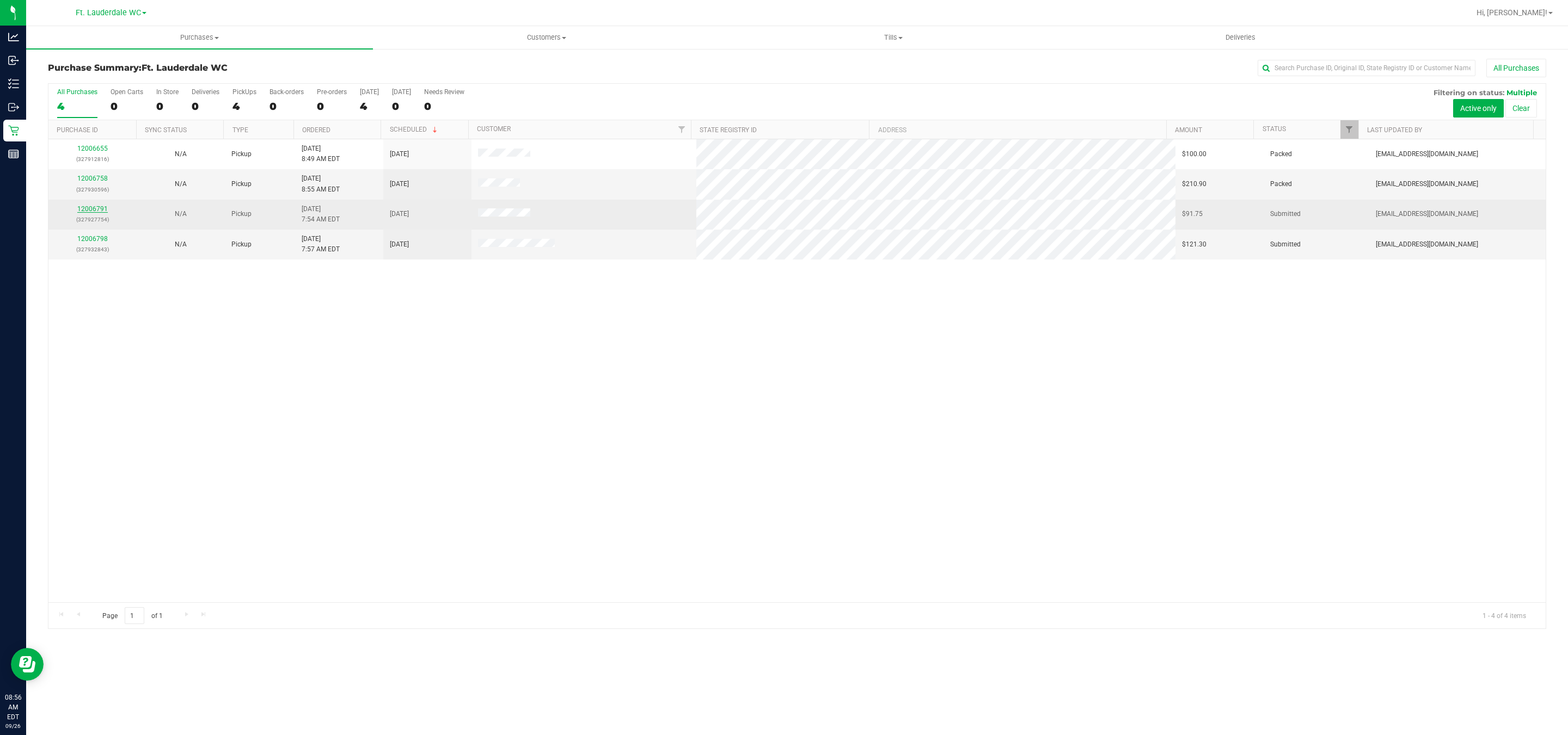
click at [83, 207] on link "12006791" at bounding box center [92, 208] width 31 height 7
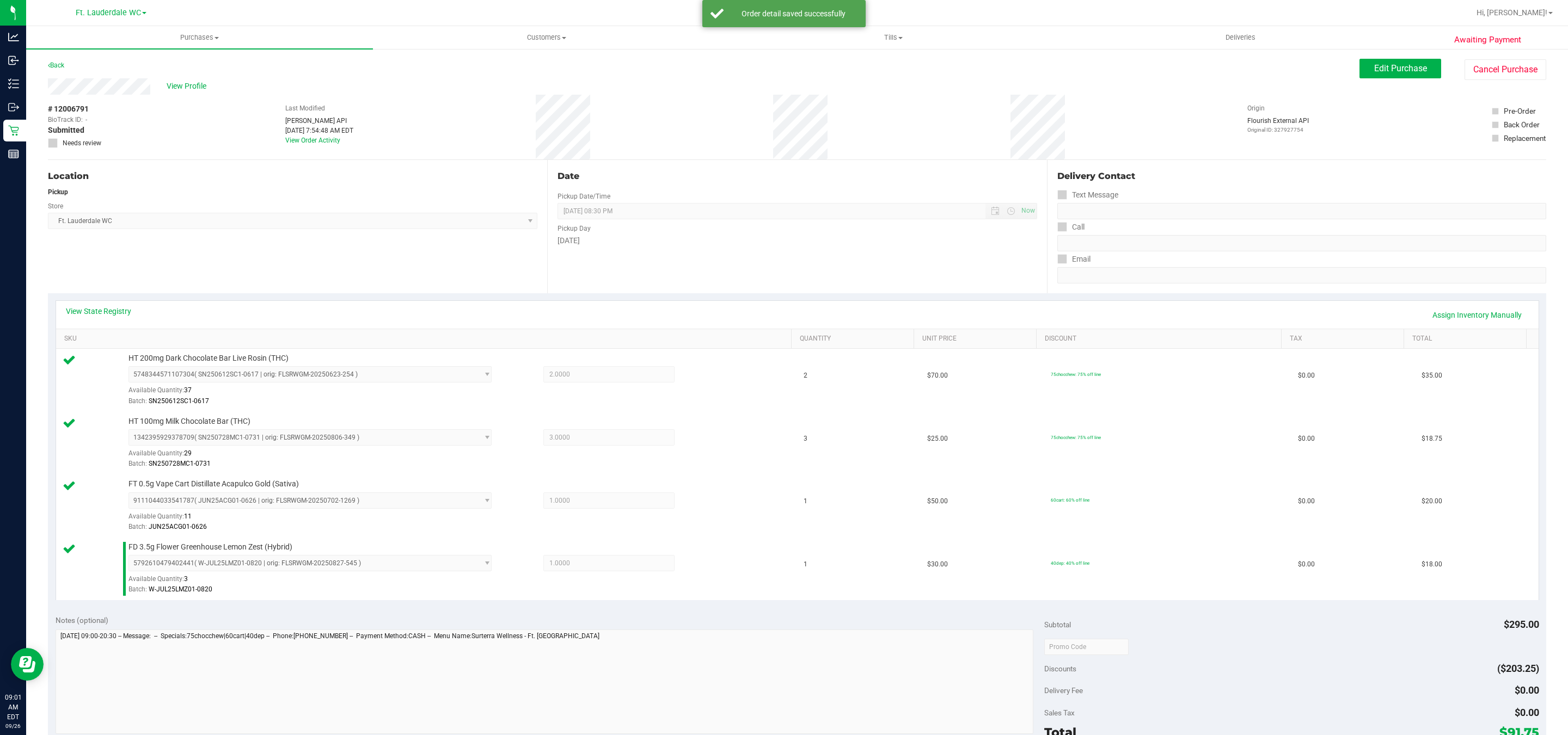
scroll to position [163, 0]
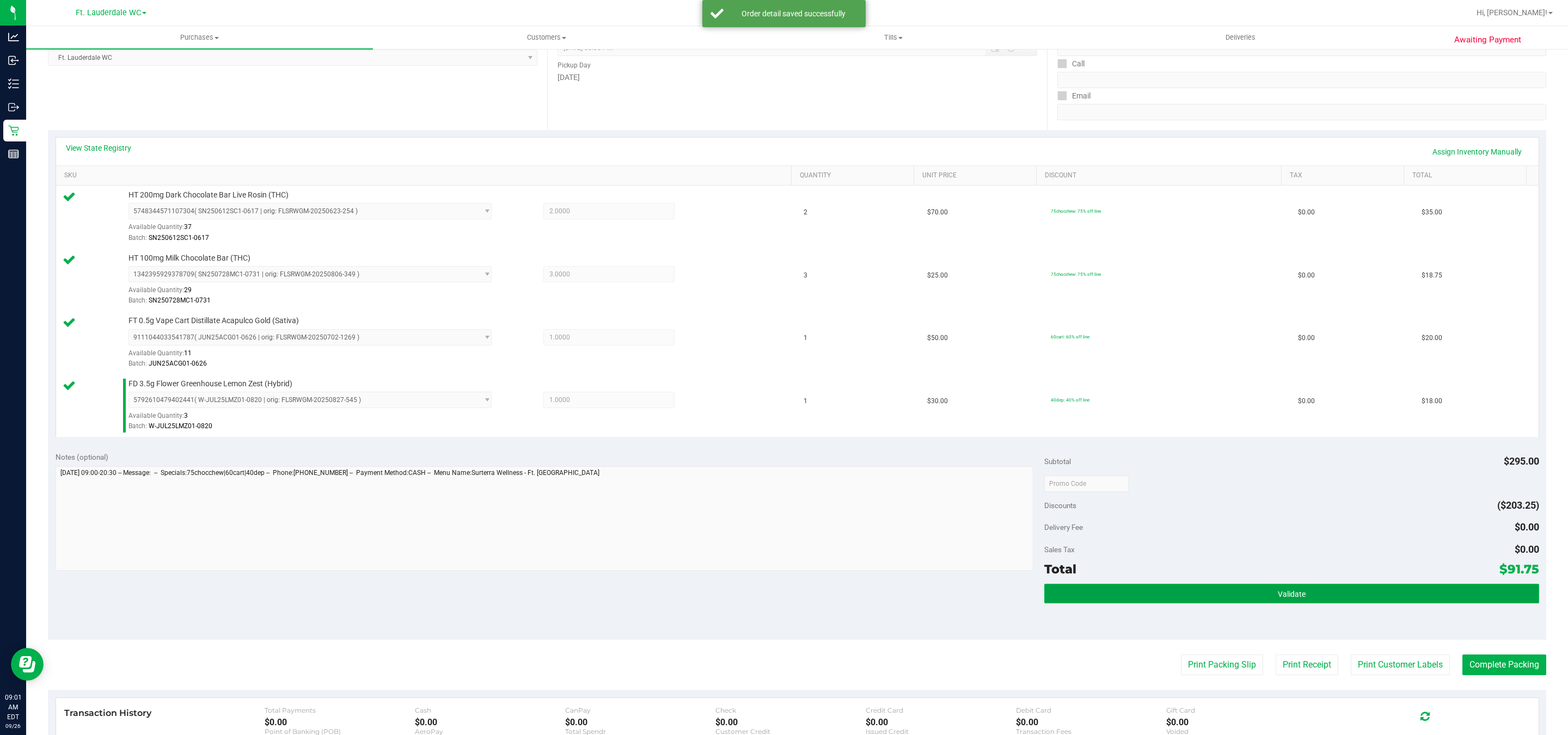
click at [1379, 603] on button "Validate" at bounding box center [1291, 594] width 494 height 20
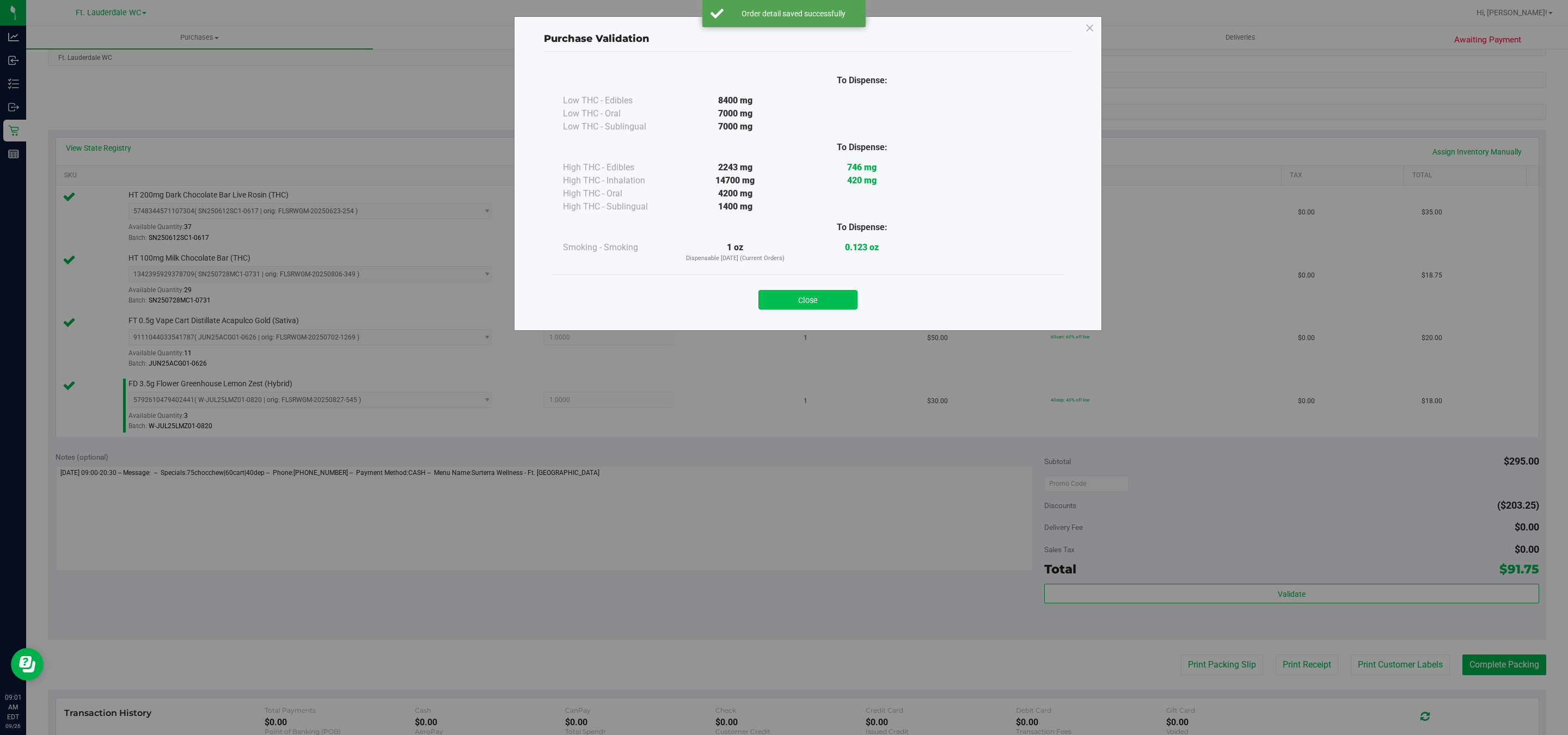
click at [779, 293] on button "Close" at bounding box center [808, 300] width 99 height 20
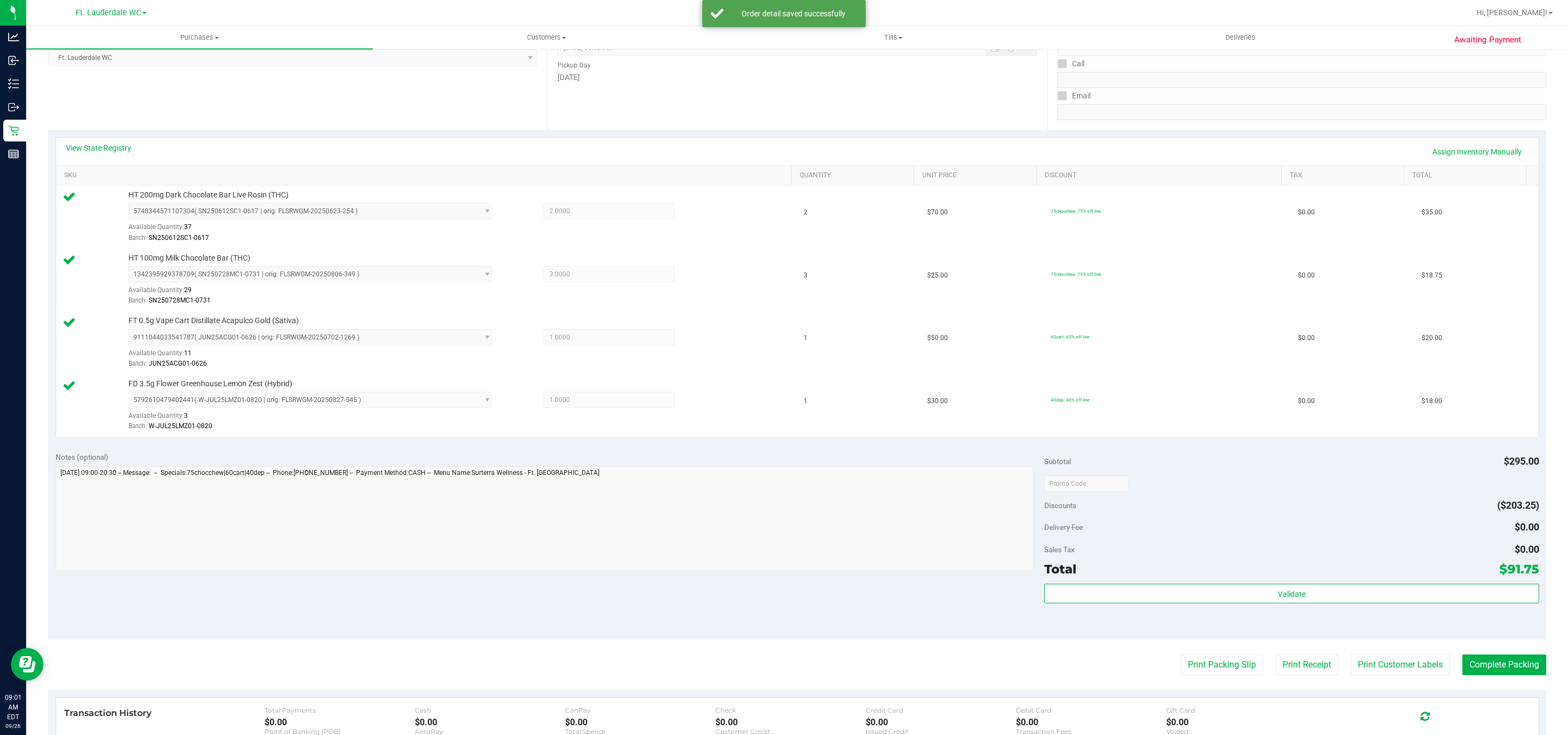
click at [1236, 672] on button "Print Packing Slip" at bounding box center [1222, 664] width 82 height 21
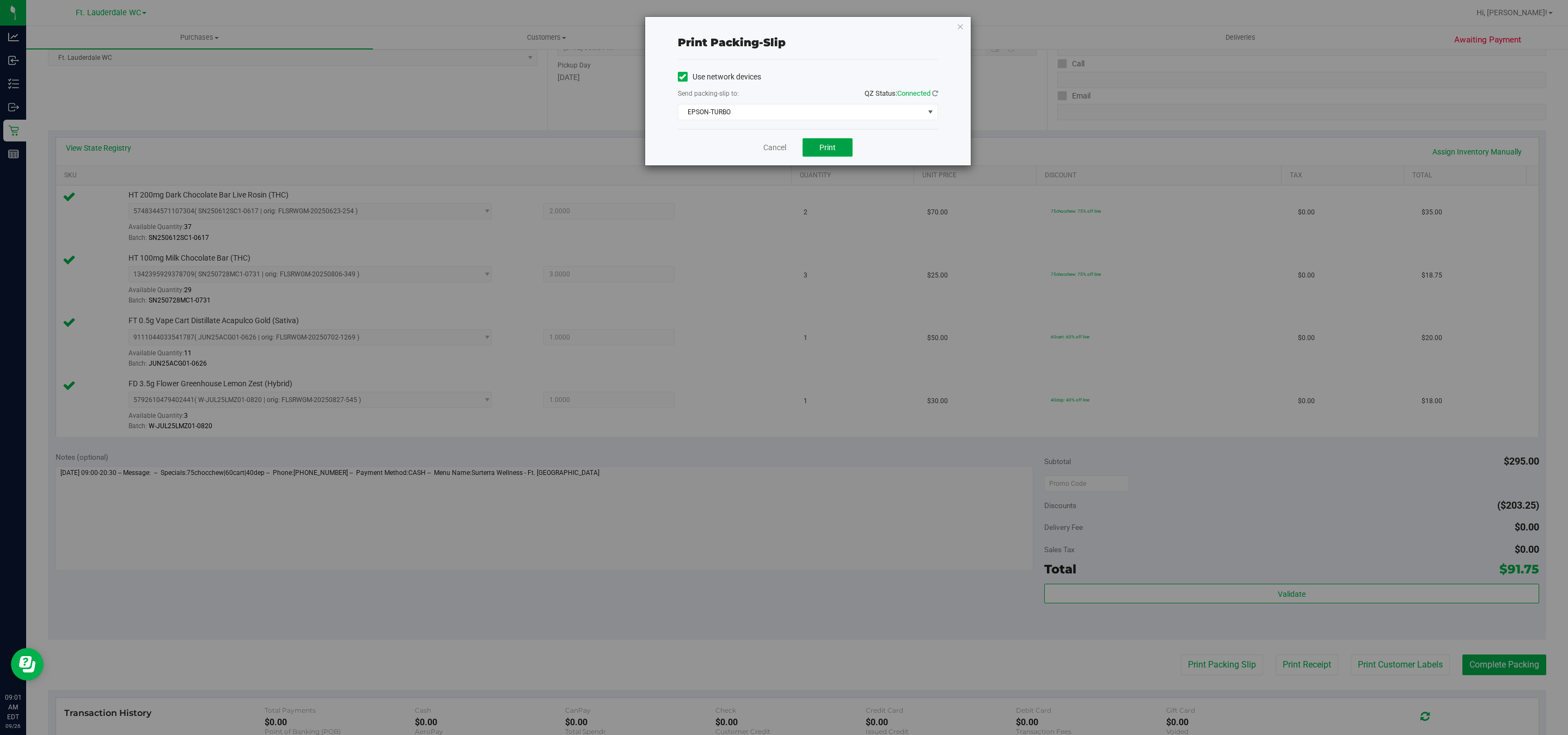
click at [808, 149] on button "Print" at bounding box center [827, 148] width 50 height 18
click at [786, 146] on div "Cancel Print" at bounding box center [808, 147] width 260 height 36
click at [784, 146] on link "Cancel" at bounding box center [774, 148] width 23 height 12
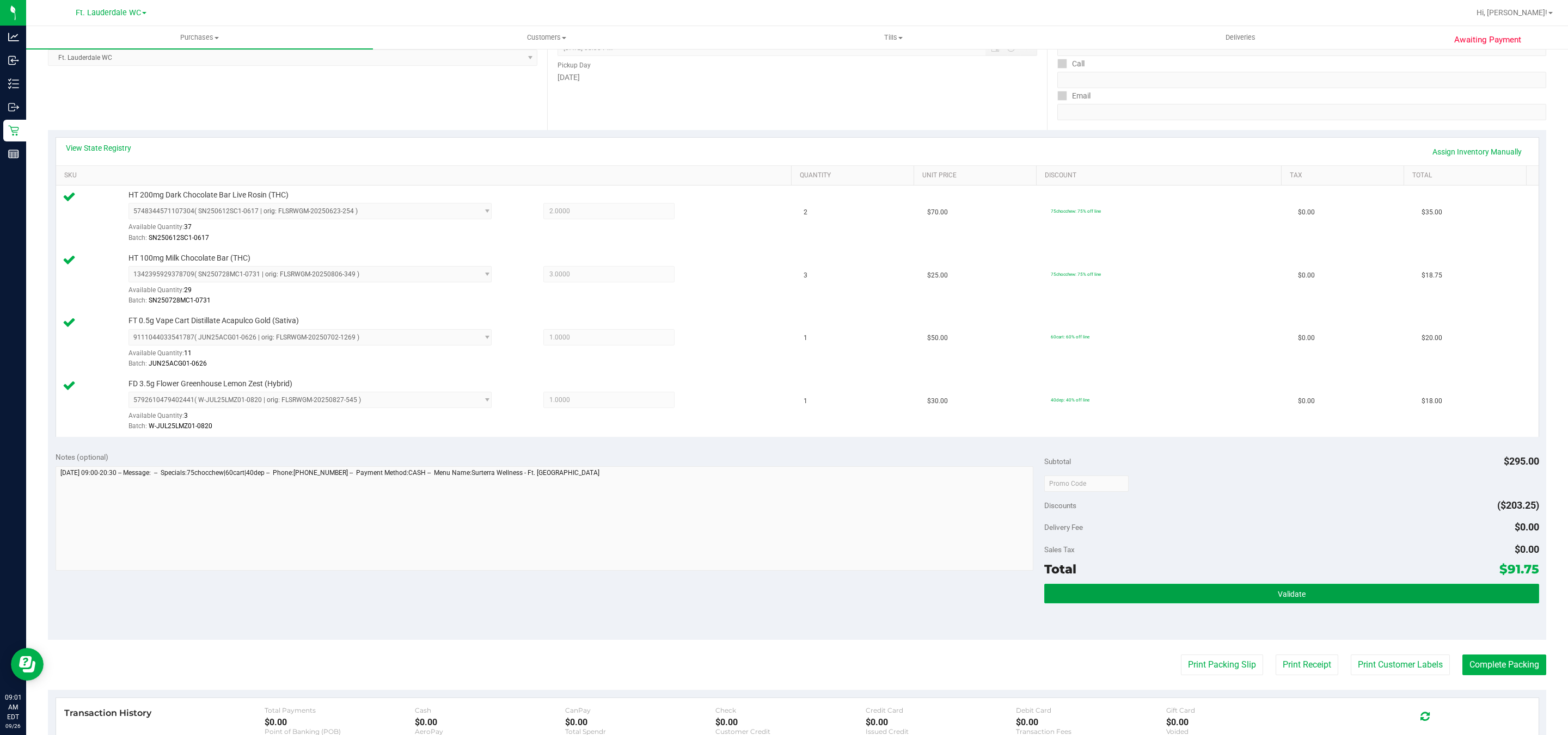
click at [1291, 604] on button "Validate" at bounding box center [1291, 594] width 494 height 20
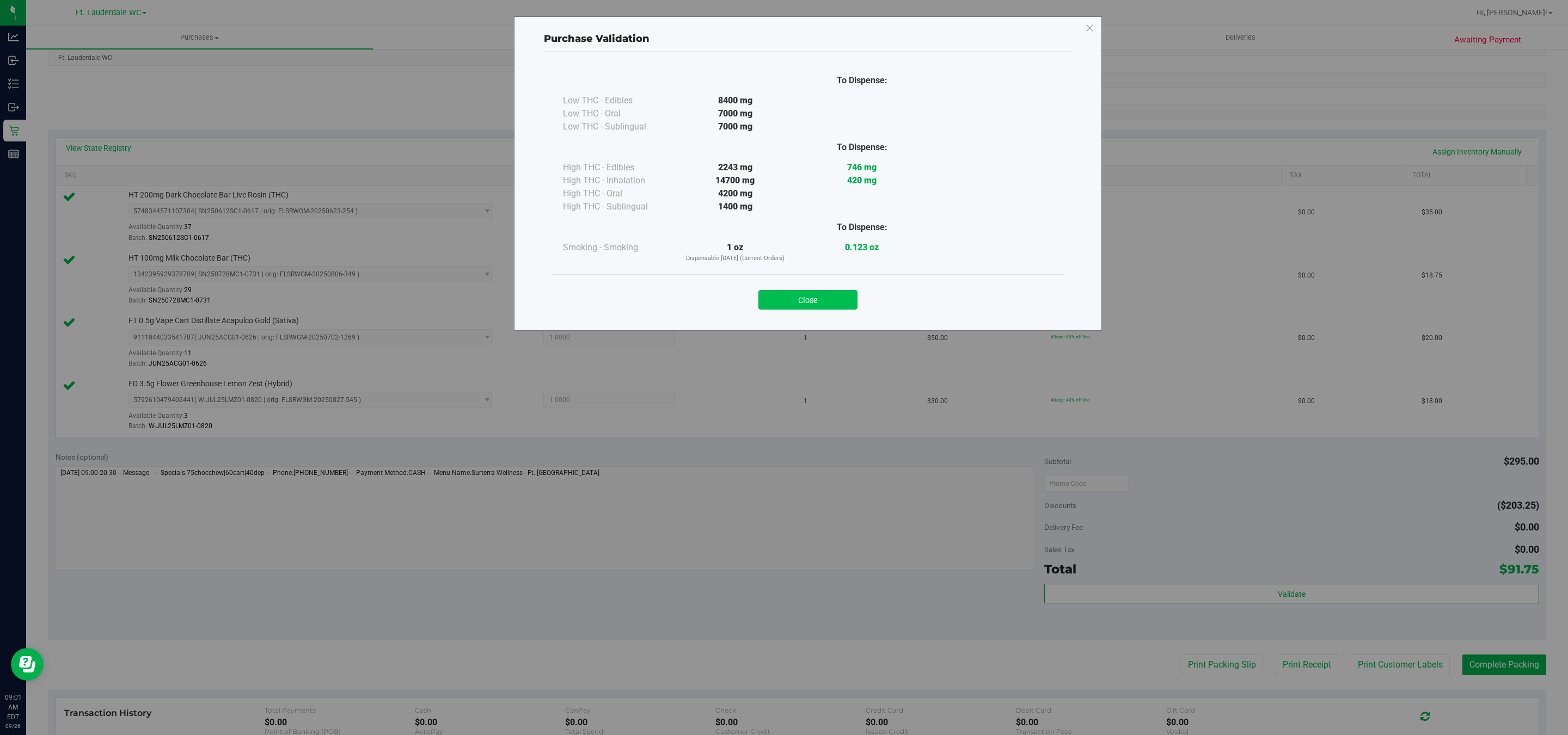
click at [833, 302] on button "Close" at bounding box center [808, 300] width 99 height 20
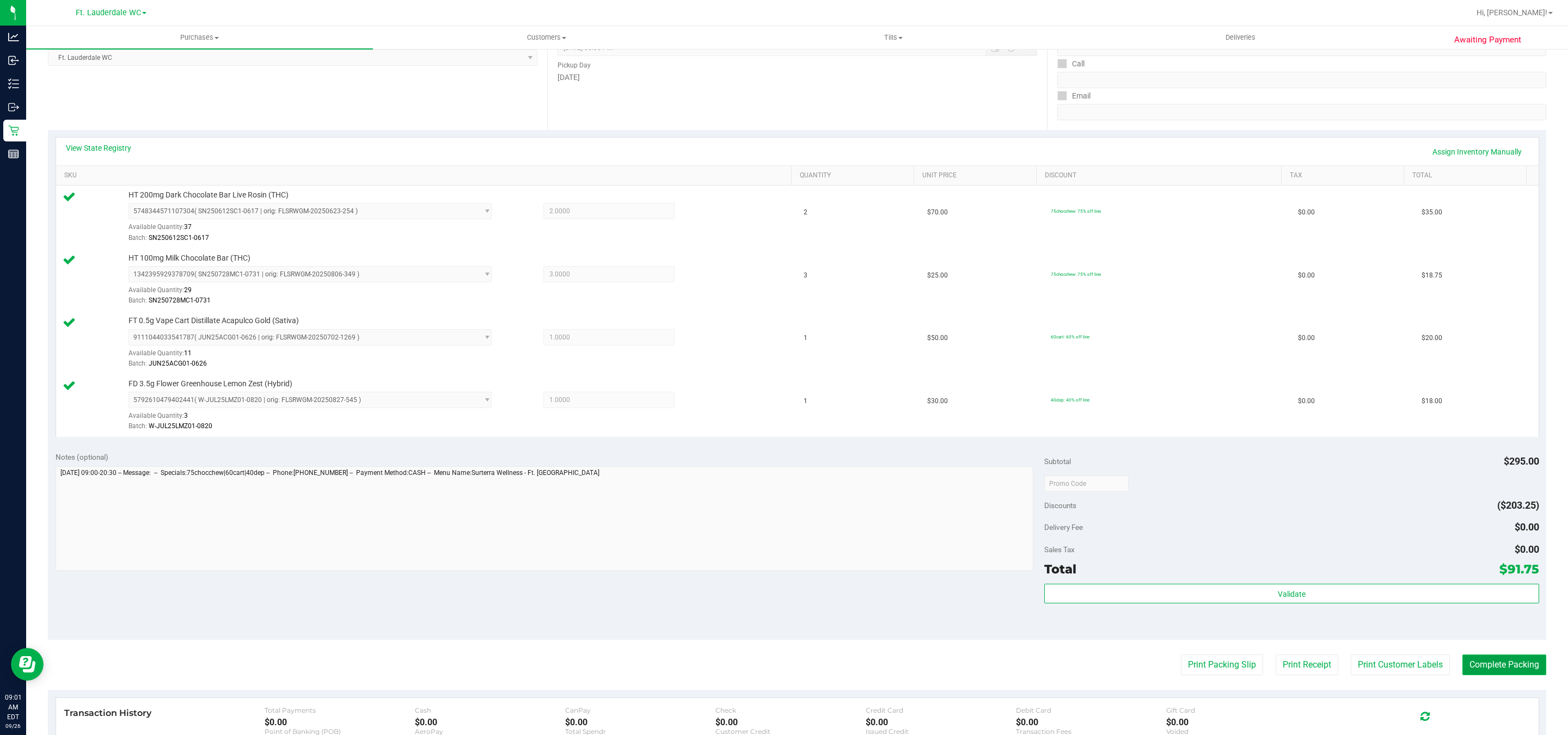
click at [1487, 675] on button "Complete Packing" at bounding box center [1504, 664] width 83 height 21
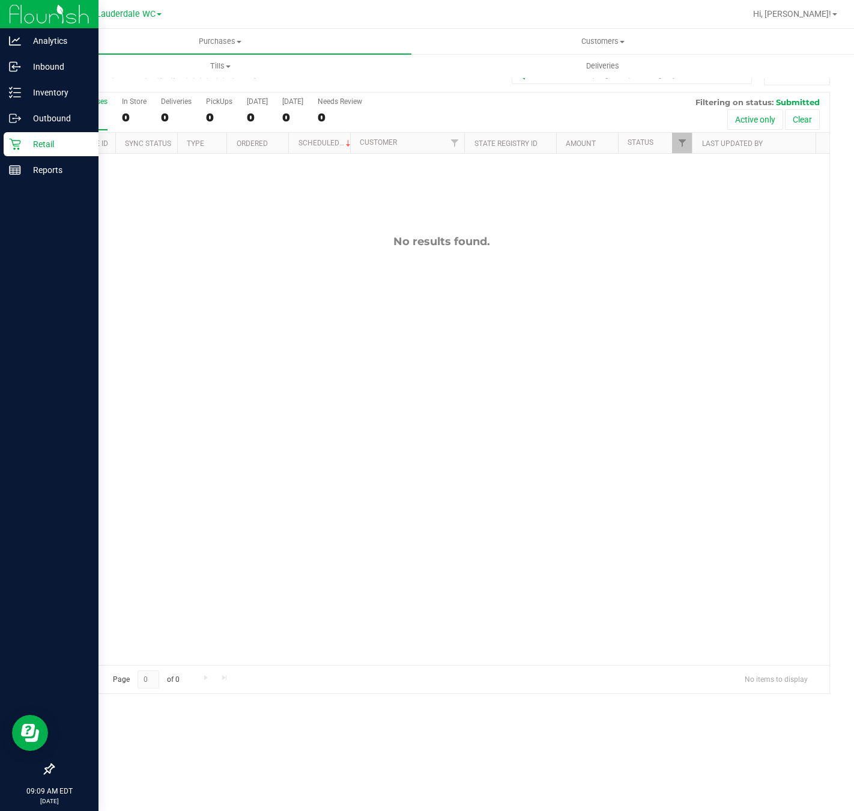
click at [8, 148] on div "Retail" at bounding box center [51, 144] width 95 height 24
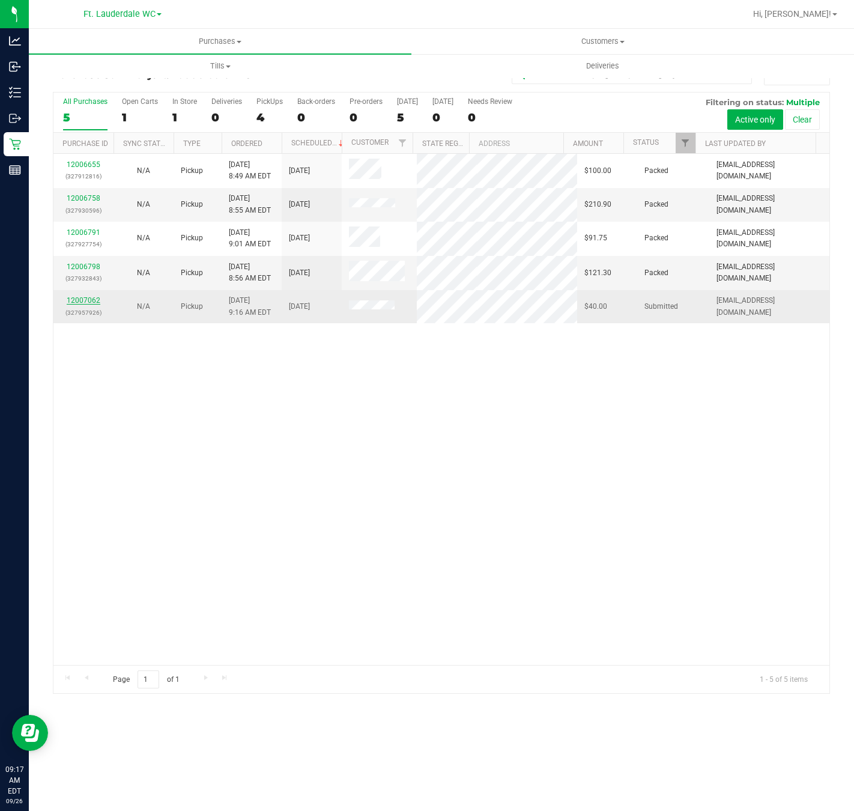
click at [95, 304] on link "12007062" at bounding box center [84, 300] width 34 height 8
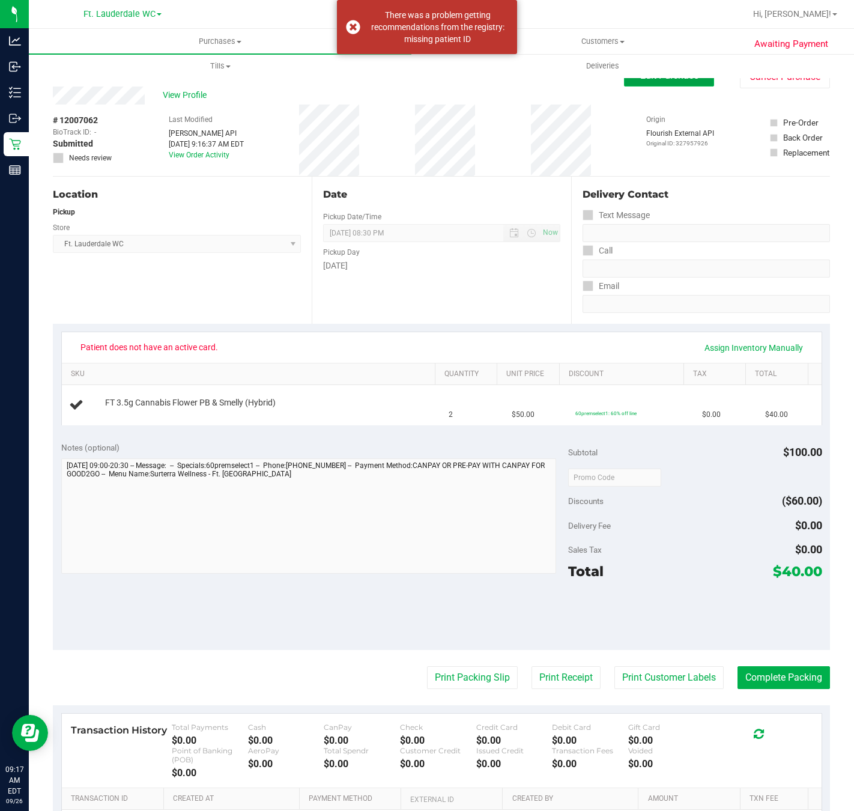
click at [688, 83] on button "Edit Purchase" at bounding box center [669, 76] width 90 height 22
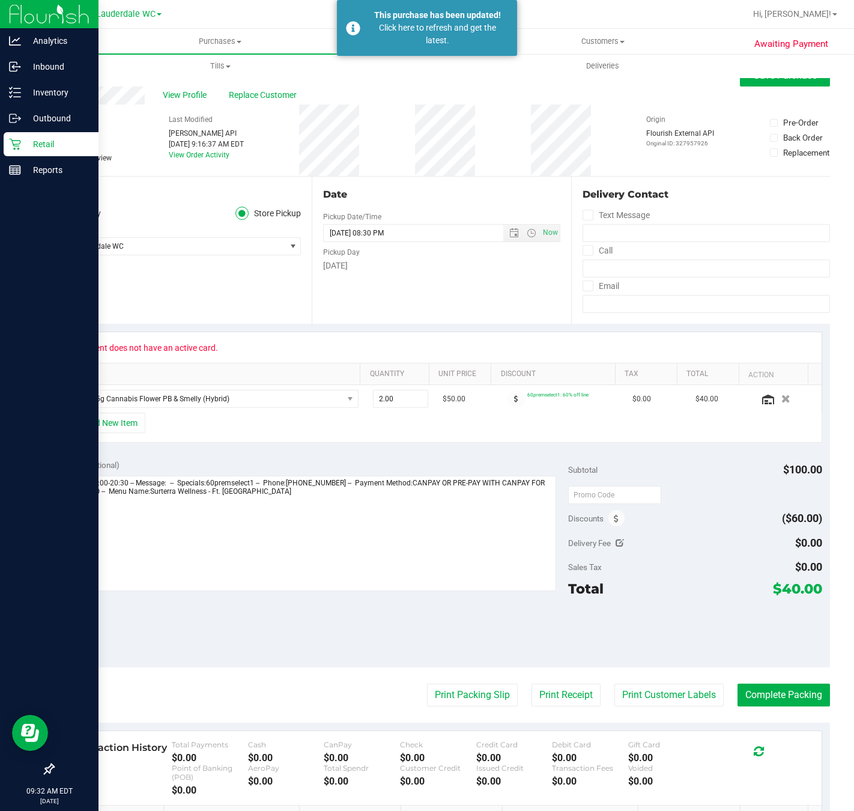
click at [0, 151] on link "Retail" at bounding box center [49, 145] width 98 height 26
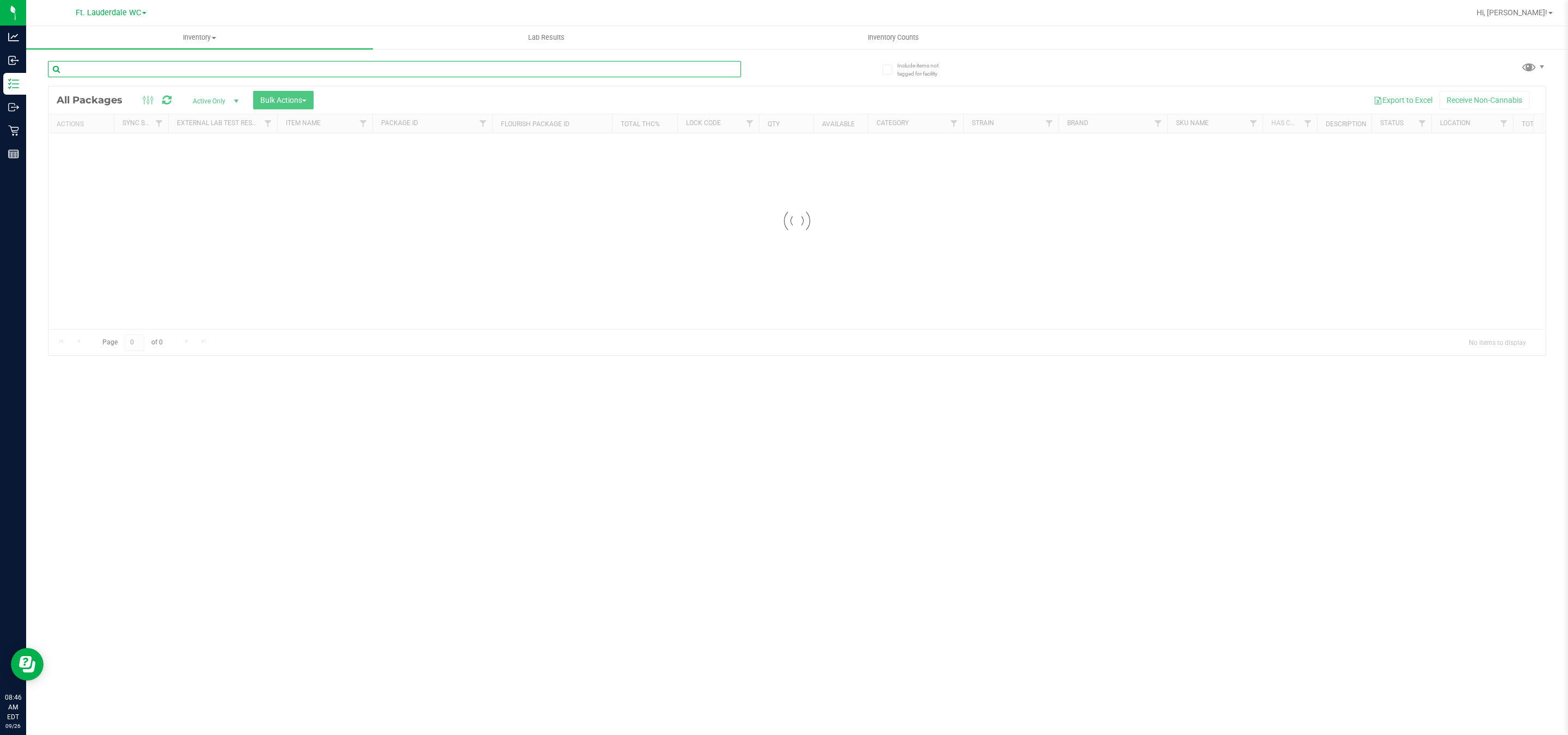
click at [256, 64] on input "text" at bounding box center [394, 69] width 693 height 16
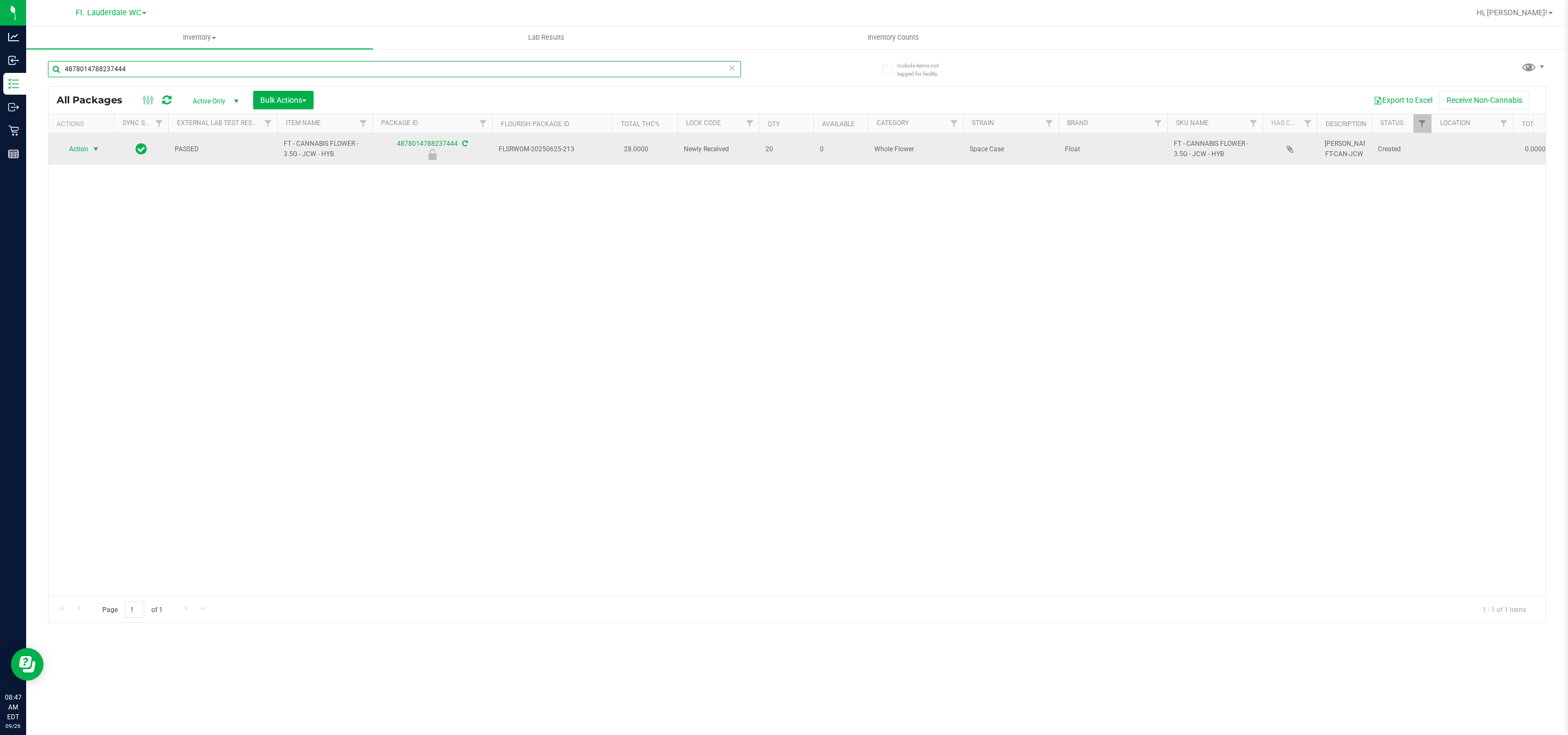
type input "4878014788237444"
click at [82, 153] on span "Action" at bounding box center [73, 149] width 29 height 15
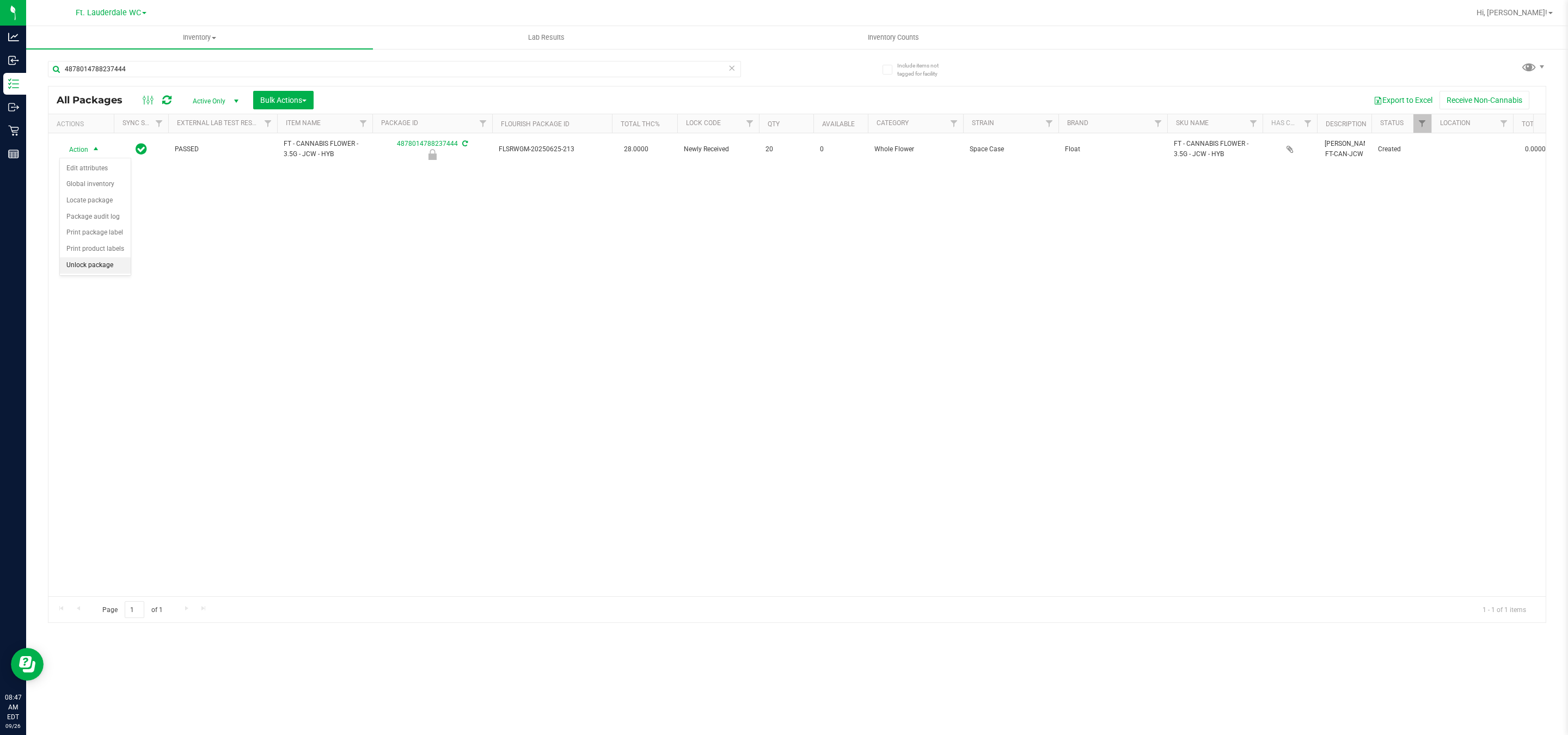
click at [69, 266] on li "Unlock package" at bounding box center [95, 266] width 71 height 16
